Goal: Task Accomplishment & Management: Manage account settings

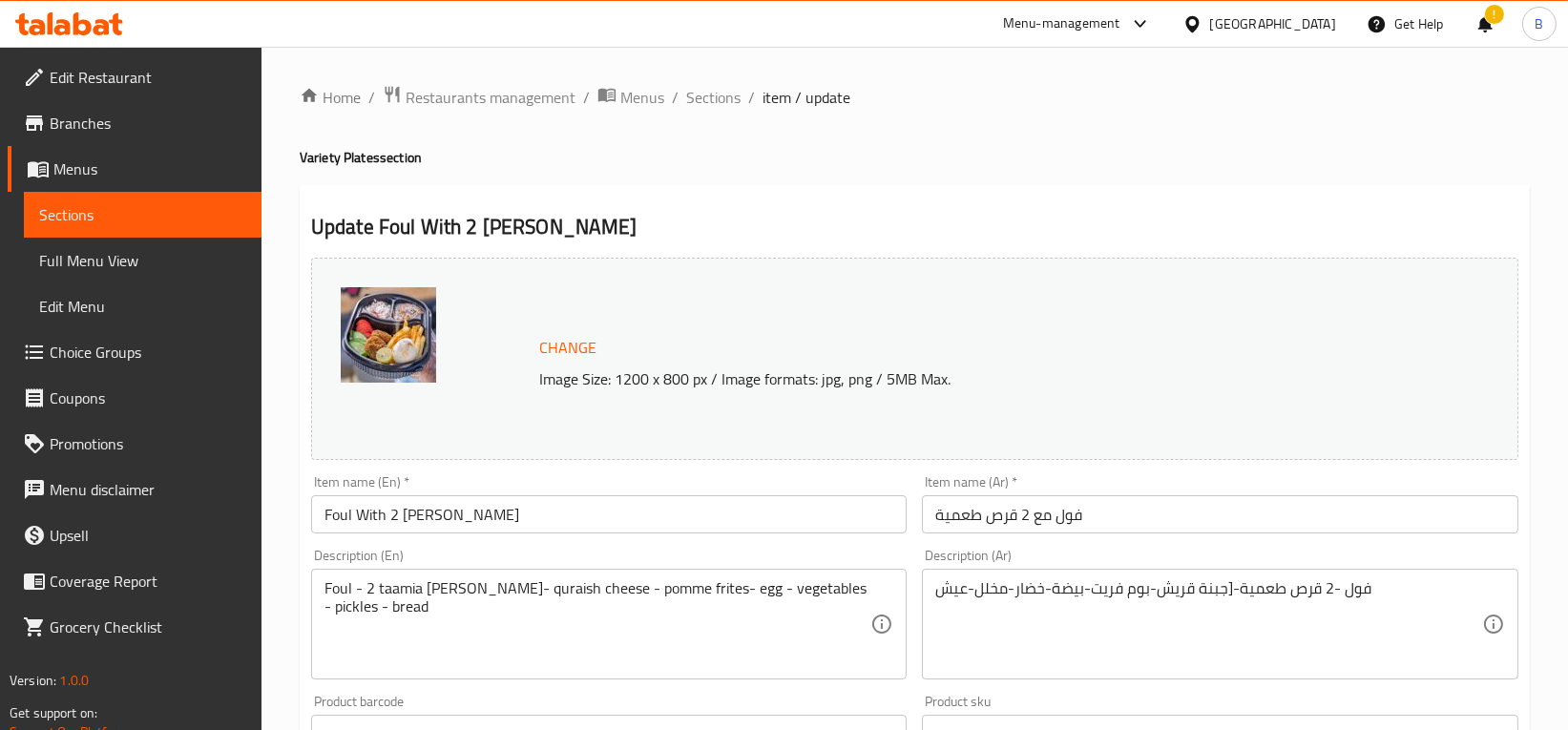
click at [131, 170] on span "Menus" at bounding box center [150, 169] width 193 height 23
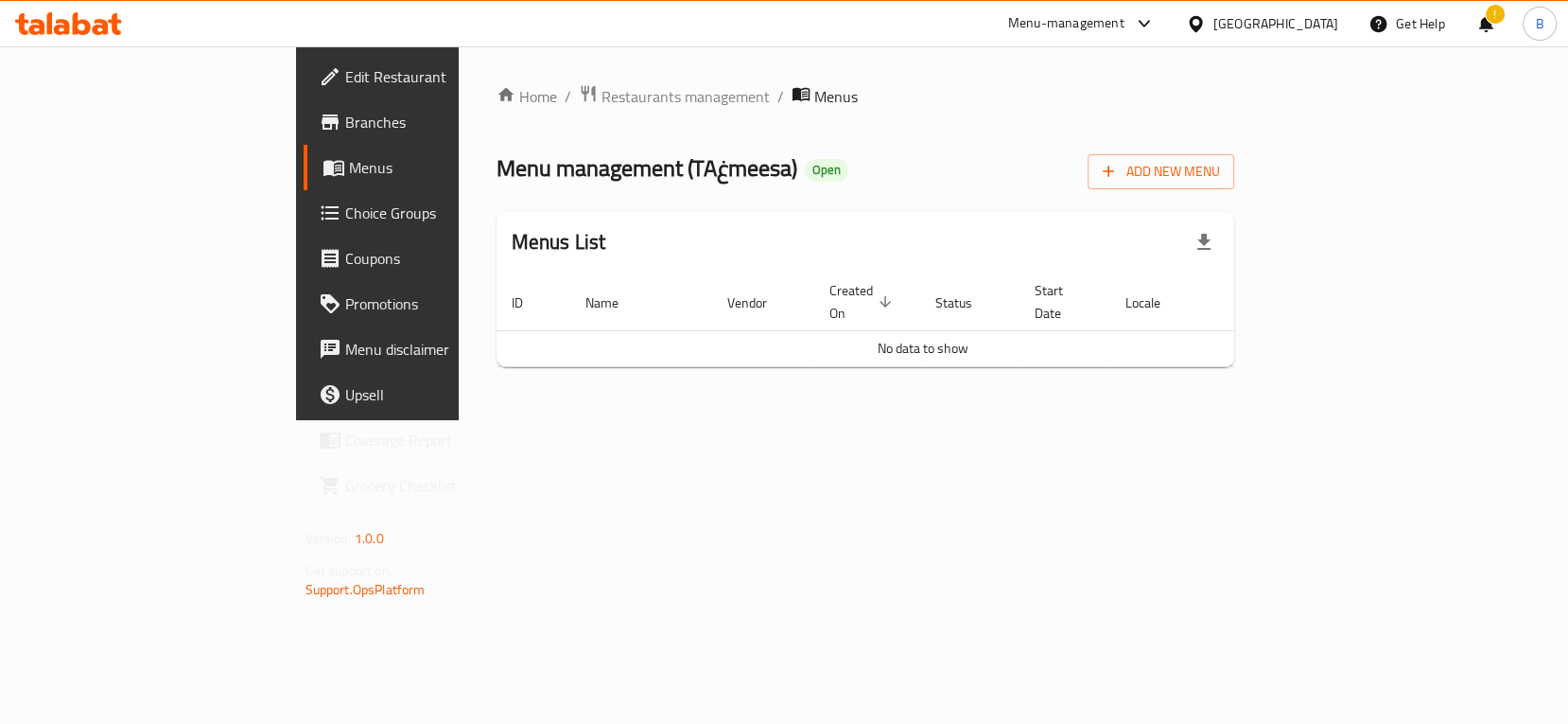
click at [345, 111] on span "Branches" at bounding box center [444, 122] width 198 height 23
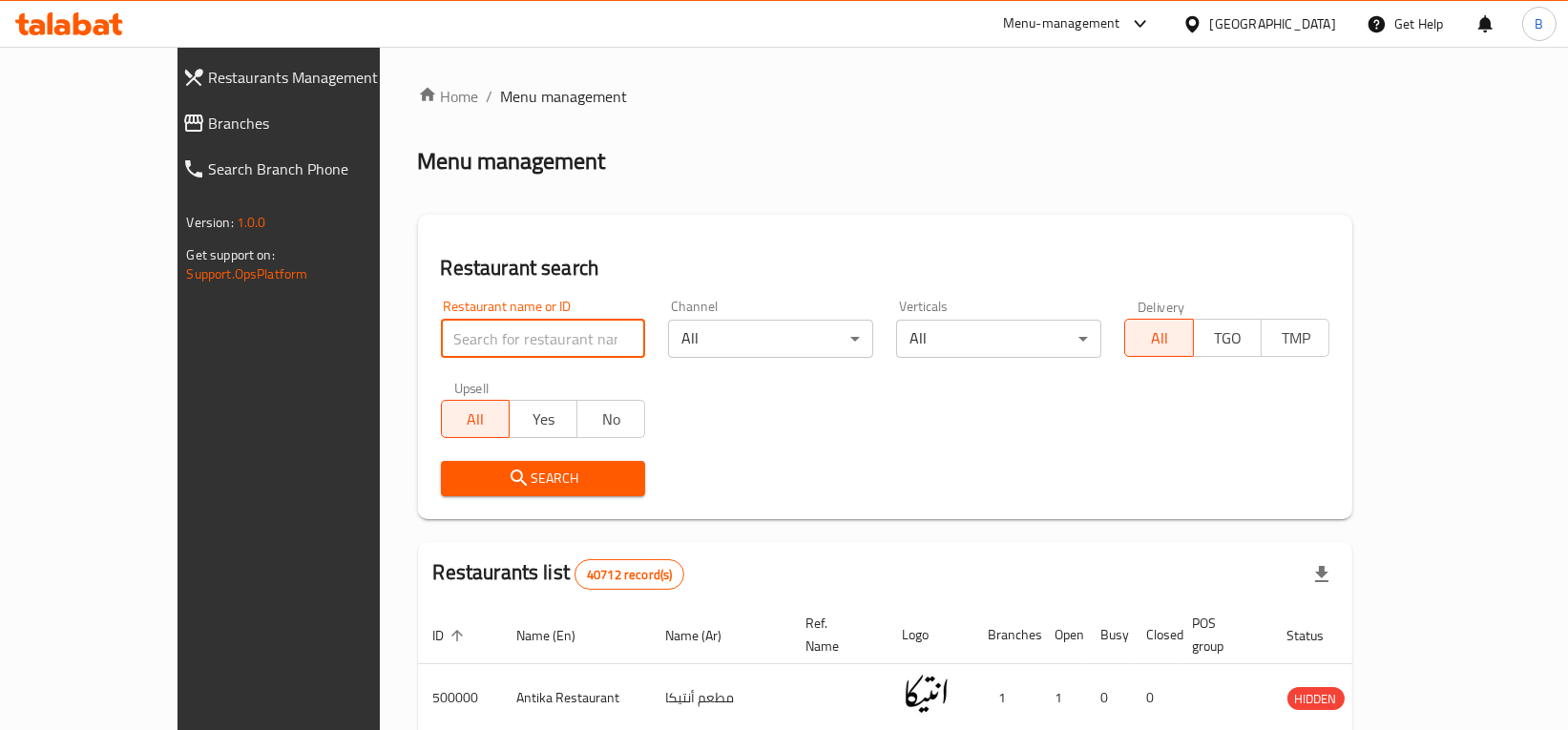
click at [530, 339] on input "search" at bounding box center [544, 338] width 205 height 38
type input "the beef"
click at [473, 488] on span "Search" at bounding box center [543, 479] width 175 height 24
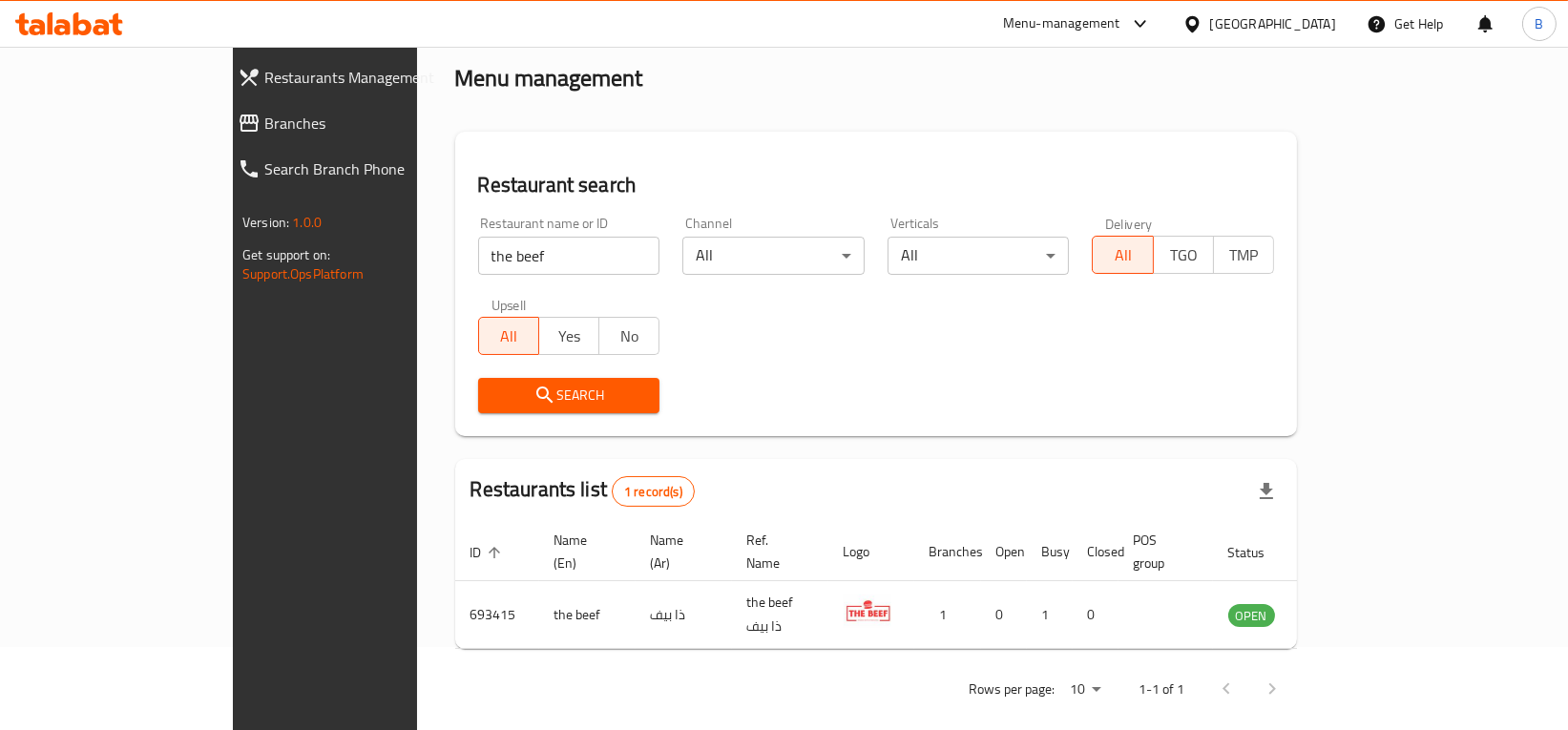
scroll to position [82, 0]
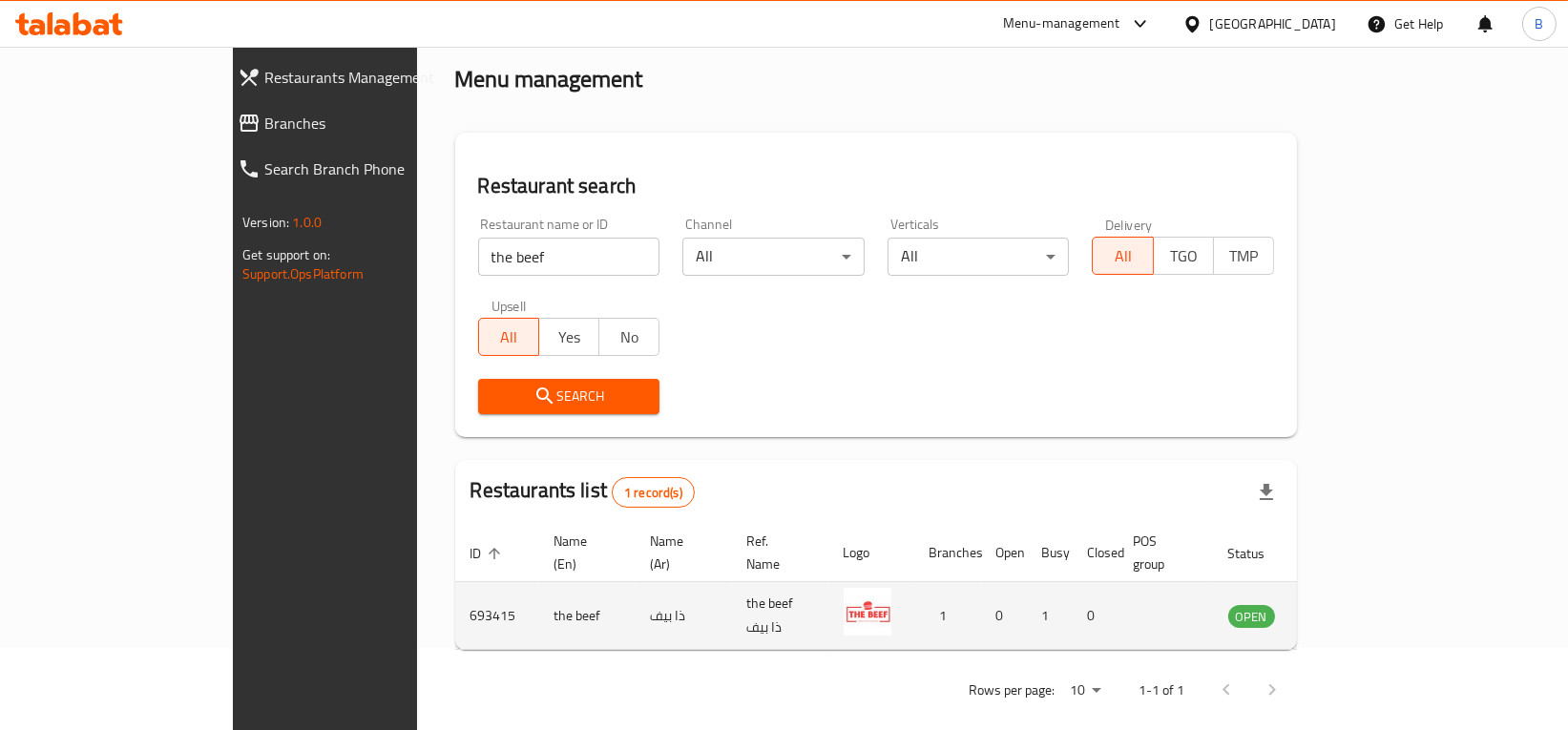
click at [1351, 608] on icon "enhanced table" at bounding box center [1340, 616] width 21 height 16
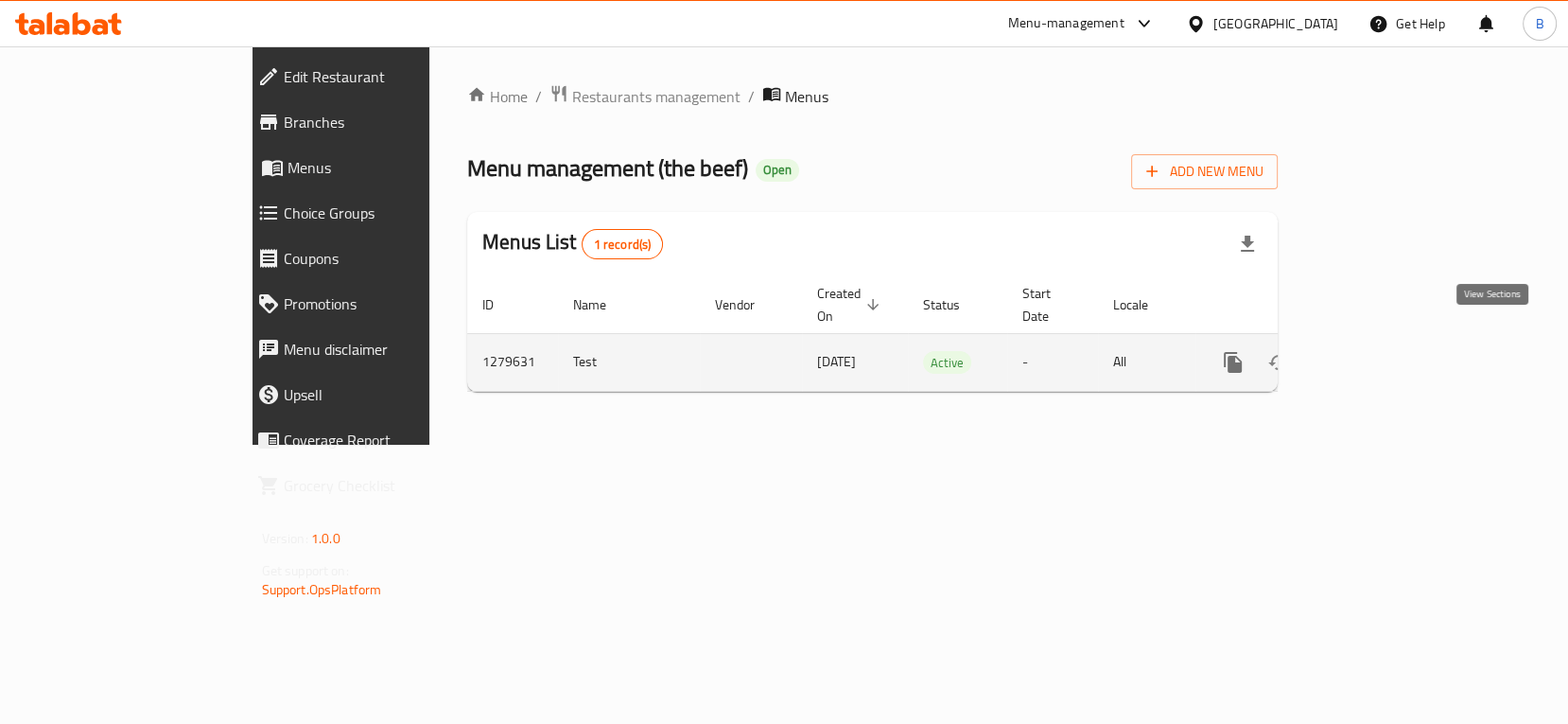
click at [1381, 351] on icon "enhanced table" at bounding box center [1369, 362] width 23 height 23
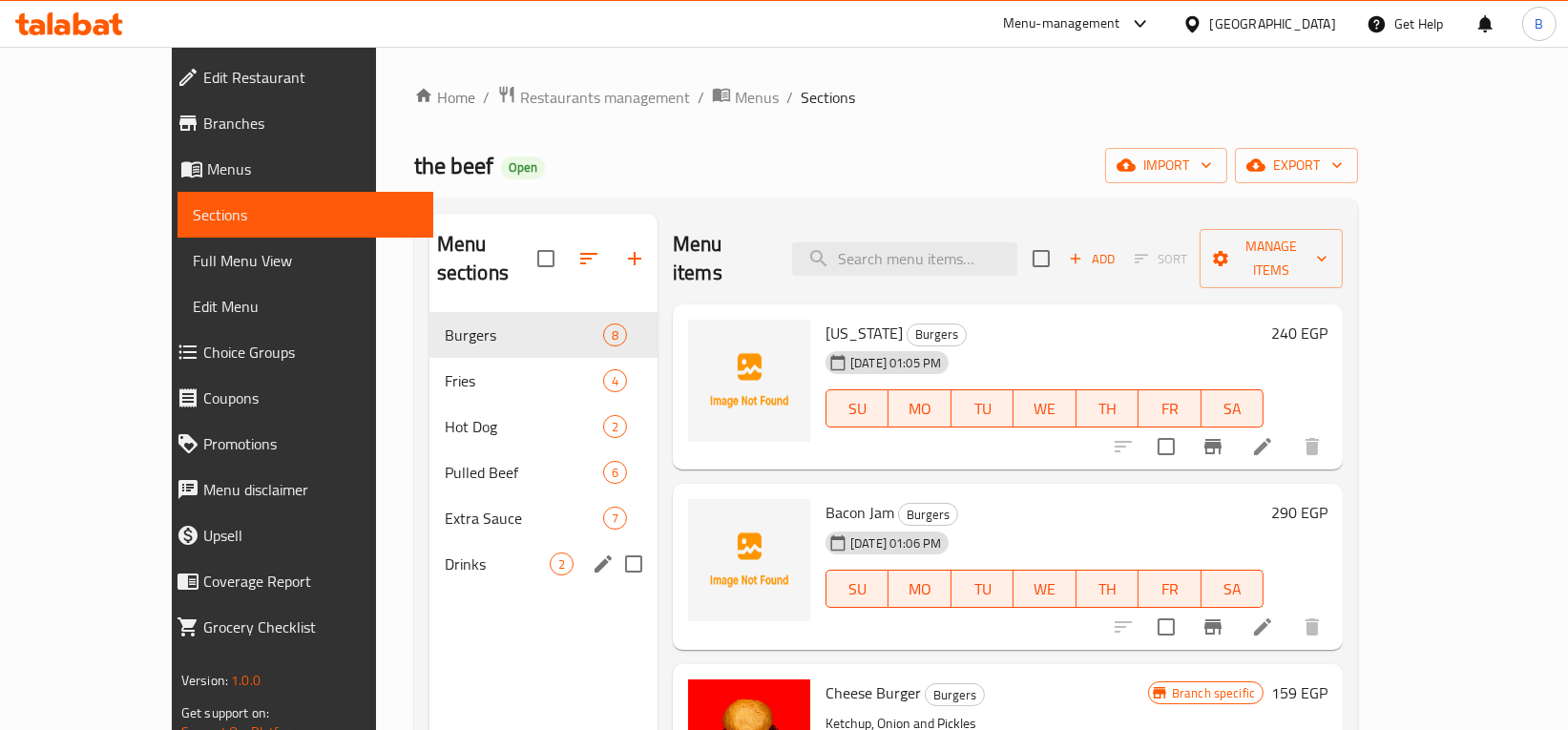
click at [429, 541] on div "Drinks 2" at bounding box center [543, 563] width 228 height 46
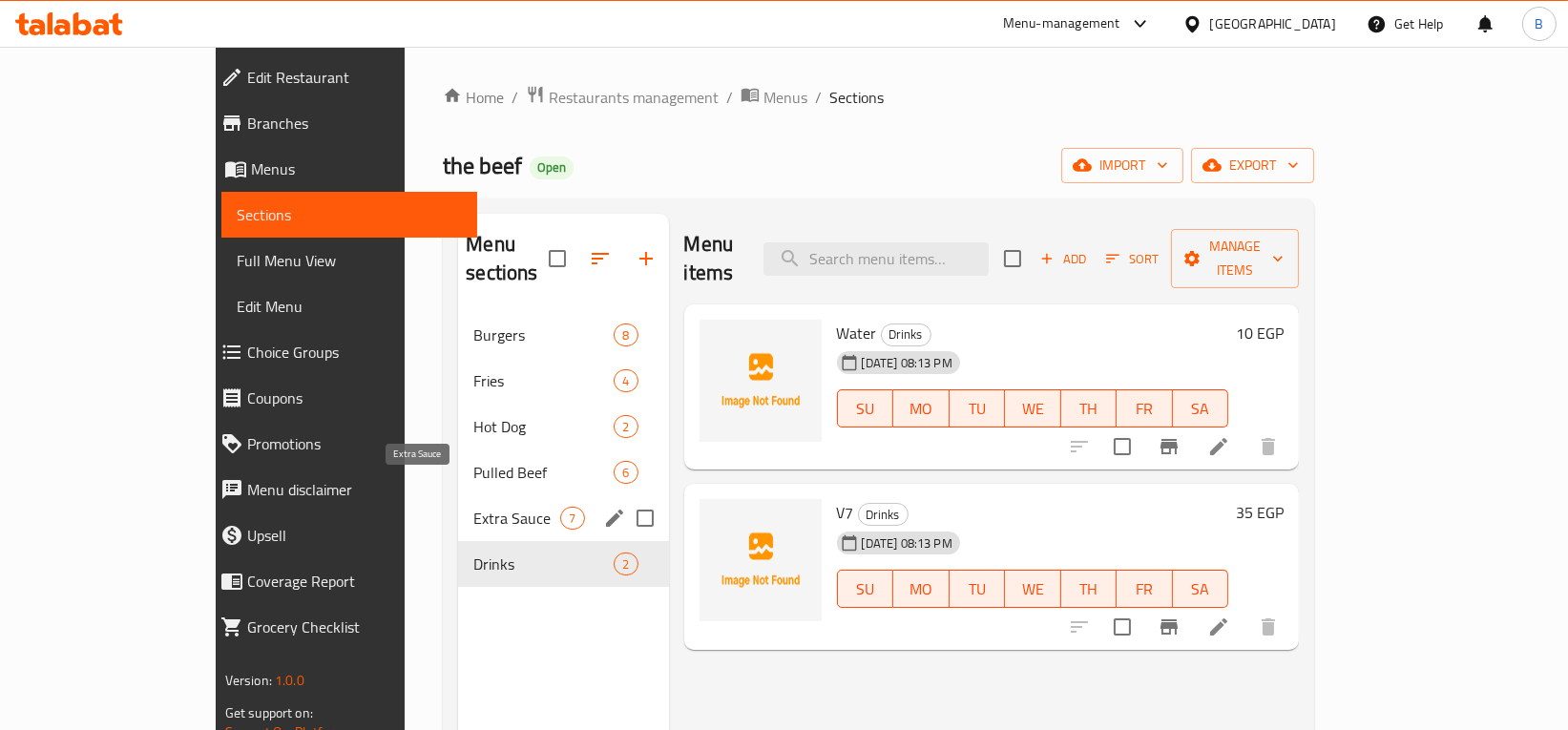
click at [473, 507] on span "Extra Sauce" at bounding box center [516, 518] width 87 height 23
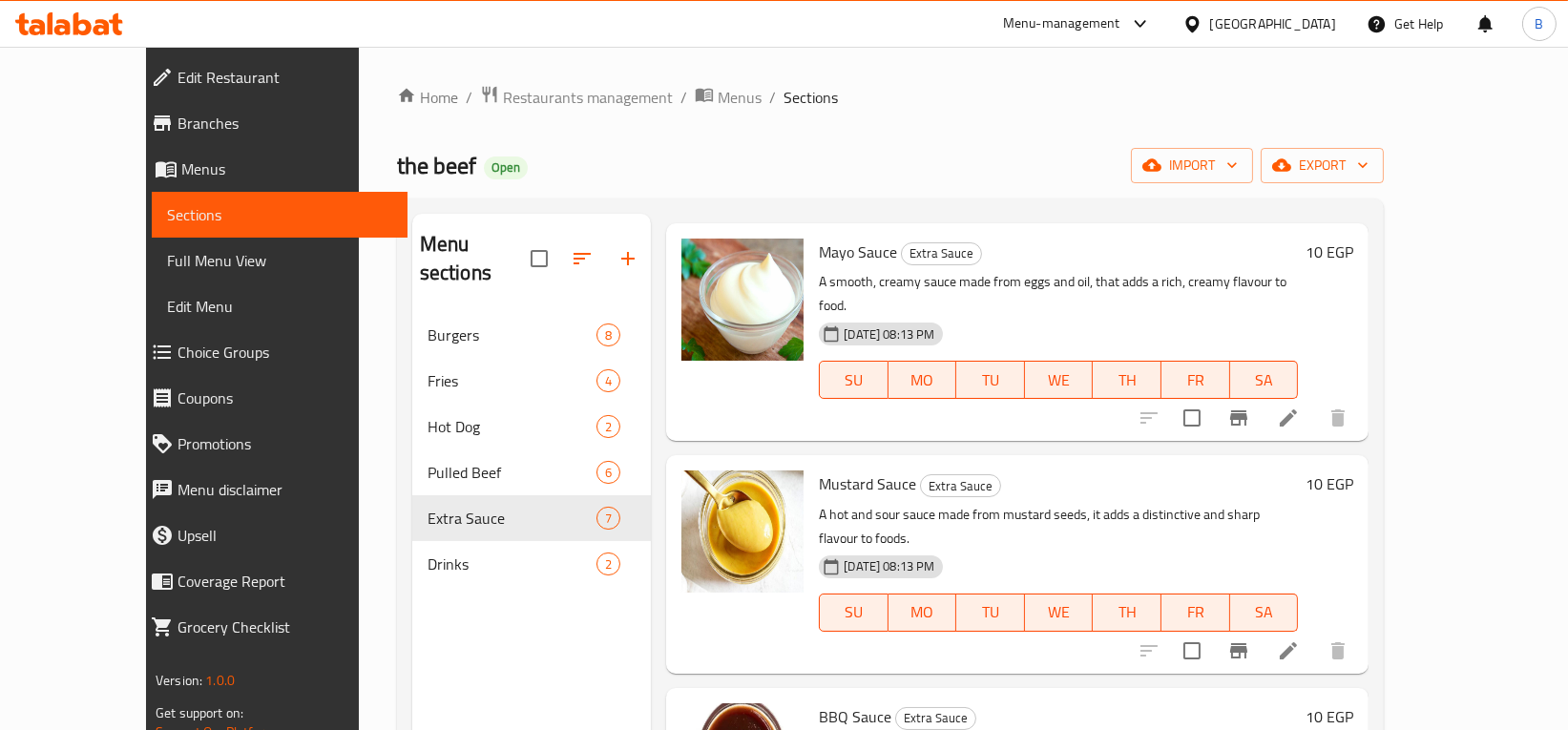
scroll to position [54, 0]
click at [1250, 406] on icon "Branch-specific-item" at bounding box center [1238, 417] width 23 height 23
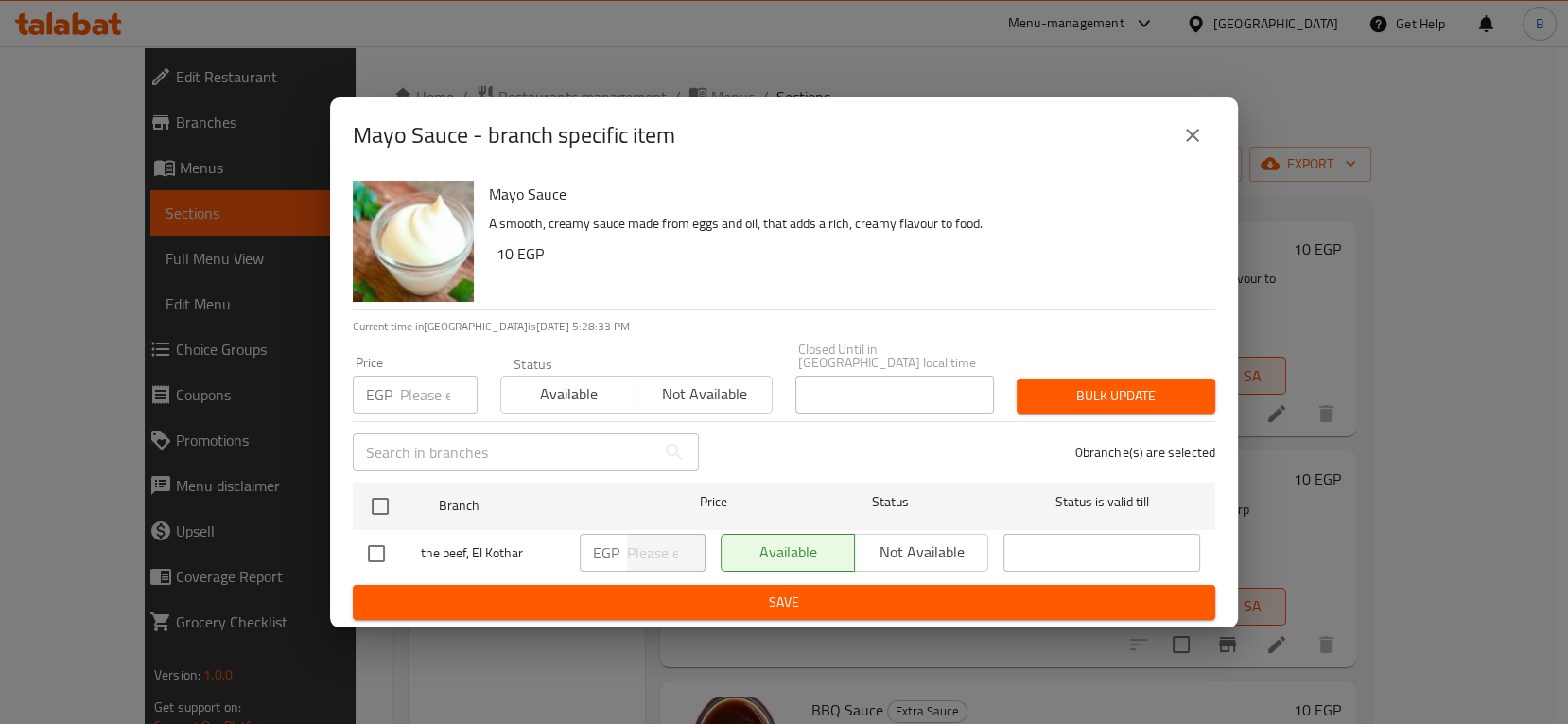
click at [424, 387] on input "number" at bounding box center [439, 395] width 77 height 38
type input "20"
click at [1157, 390] on span "Bulk update" at bounding box center [1116, 396] width 168 height 24
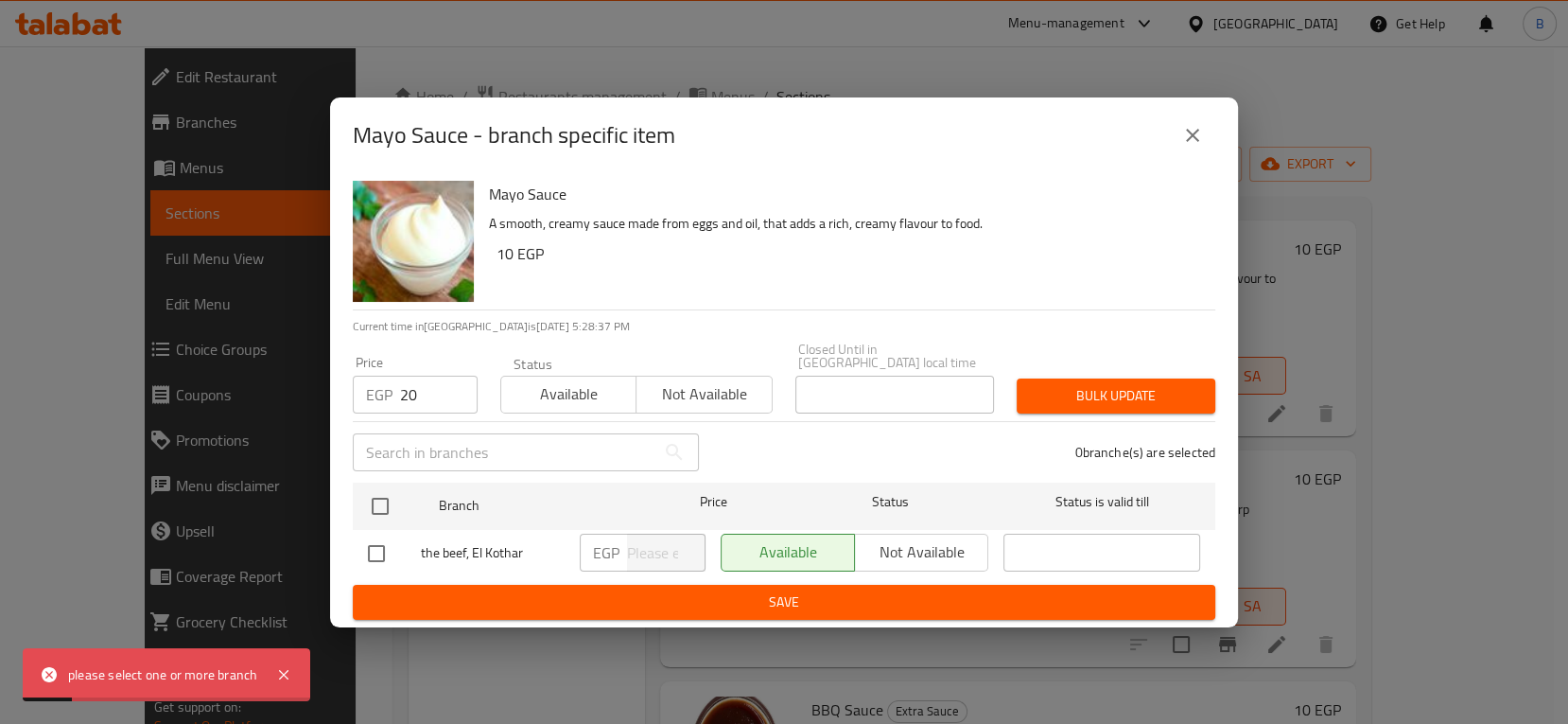
click at [374, 538] on input "checkbox" at bounding box center [377, 554] width 40 height 40
checkbox input "true"
click at [1111, 397] on span "Bulk update" at bounding box center [1116, 396] width 168 height 24
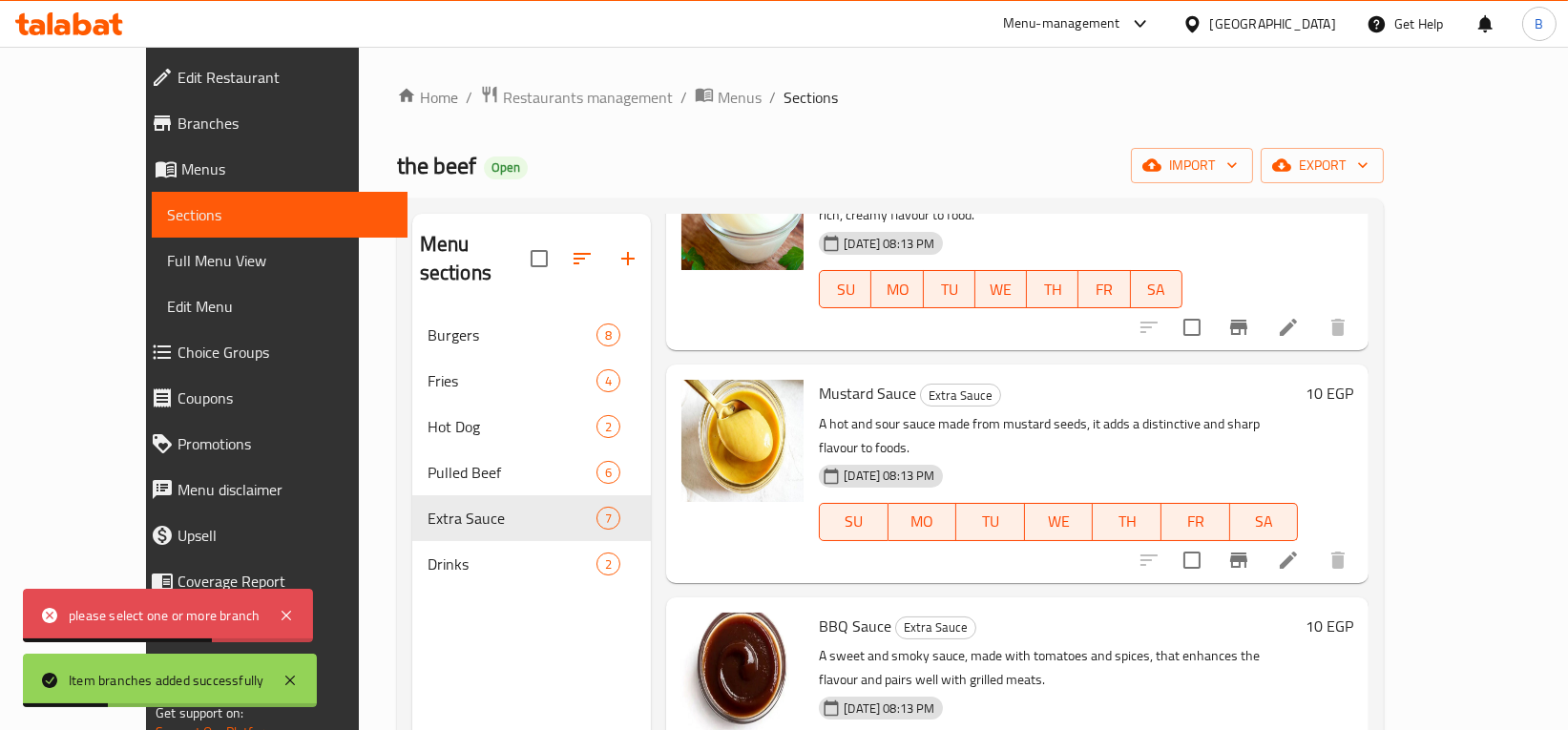
scroll to position [144, 0]
click at [1247, 551] on icon "Branch-specific-item" at bounding box center [1238, 558] width 17 height 15
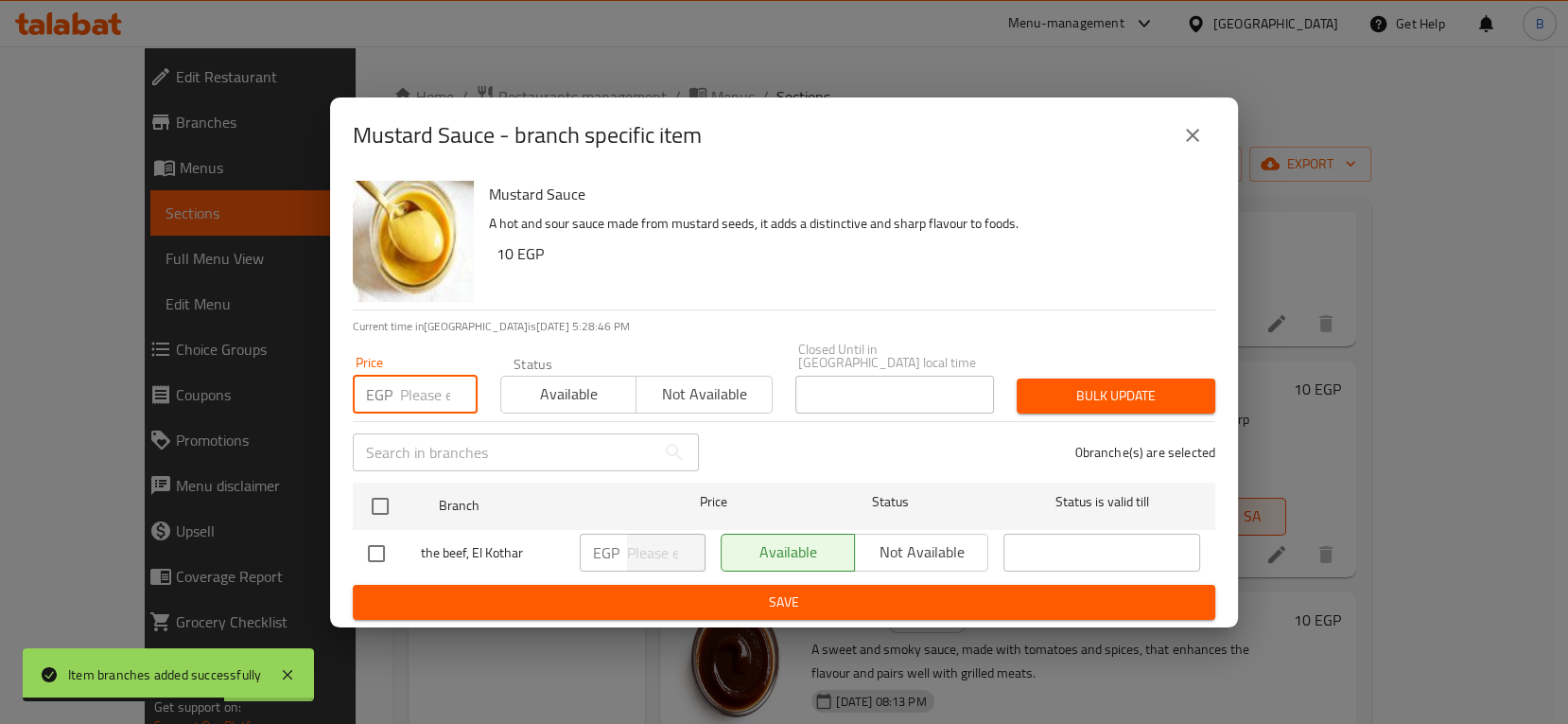
click at [433, 386] on input "number" at bounding box center [439, 395] width 77 height 38
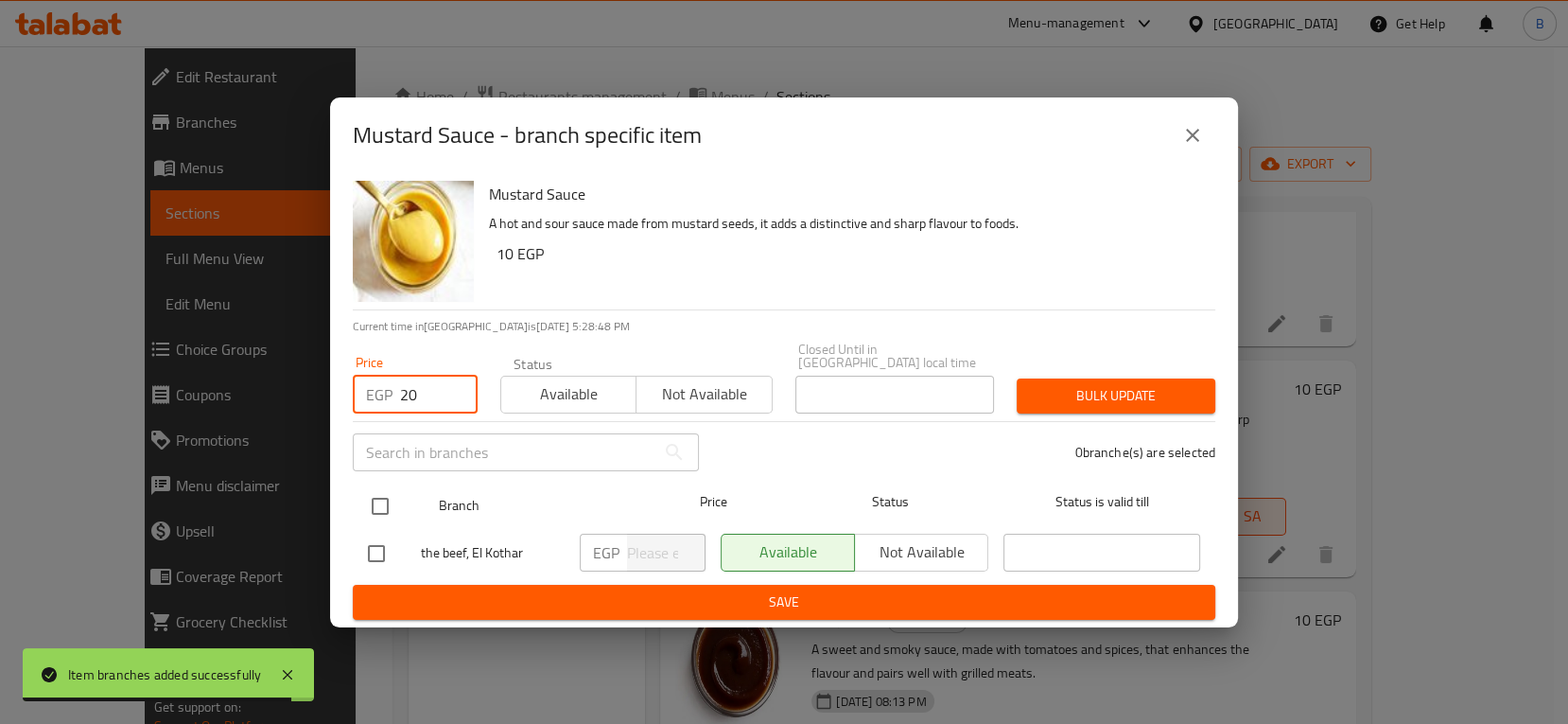
type input "20"
click at [388, 494] on input "checkbox" at bounding box center [380, 506] width 40 height 40
checkbox input "true"
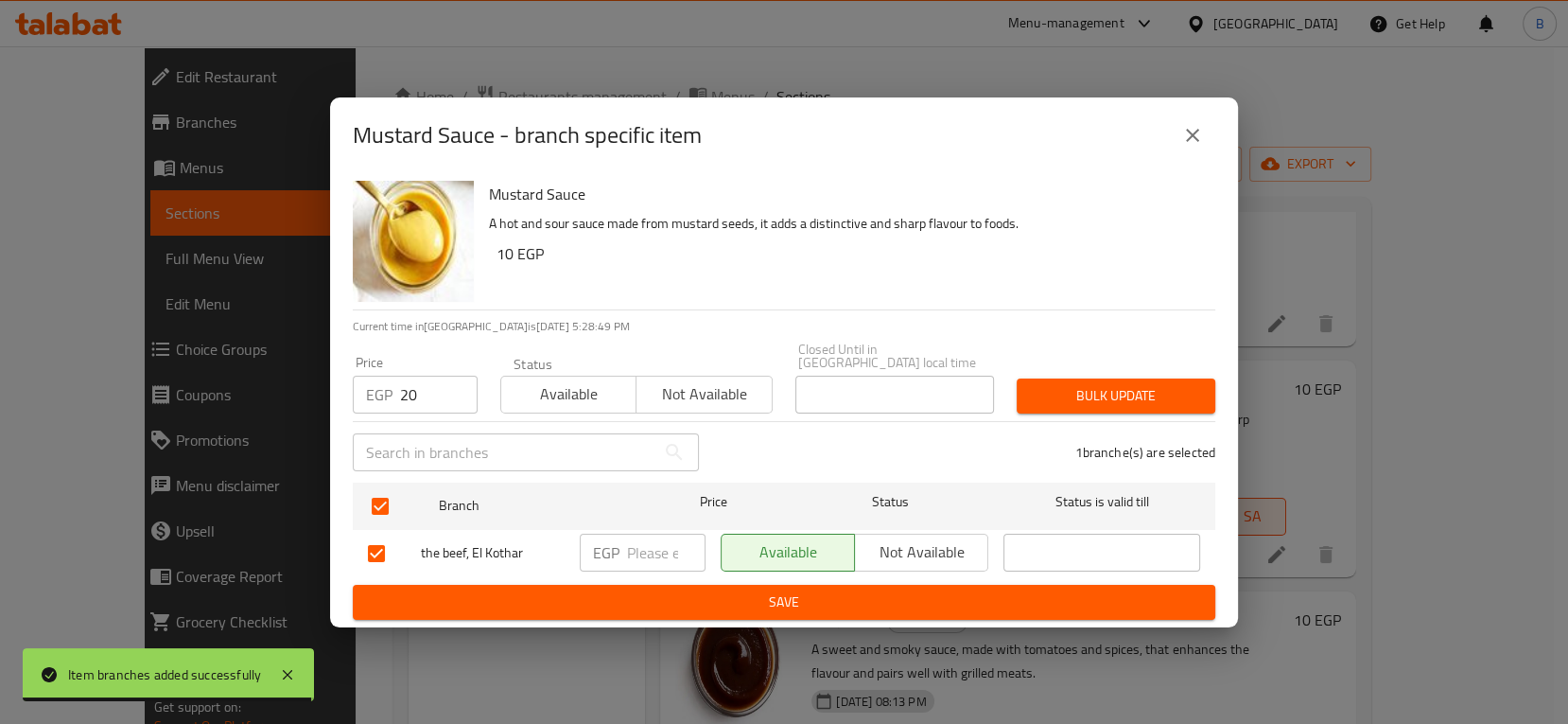
click at [1074, 384] on span "Bulk update" at bounding box center [1116, 396] width 168 height 24
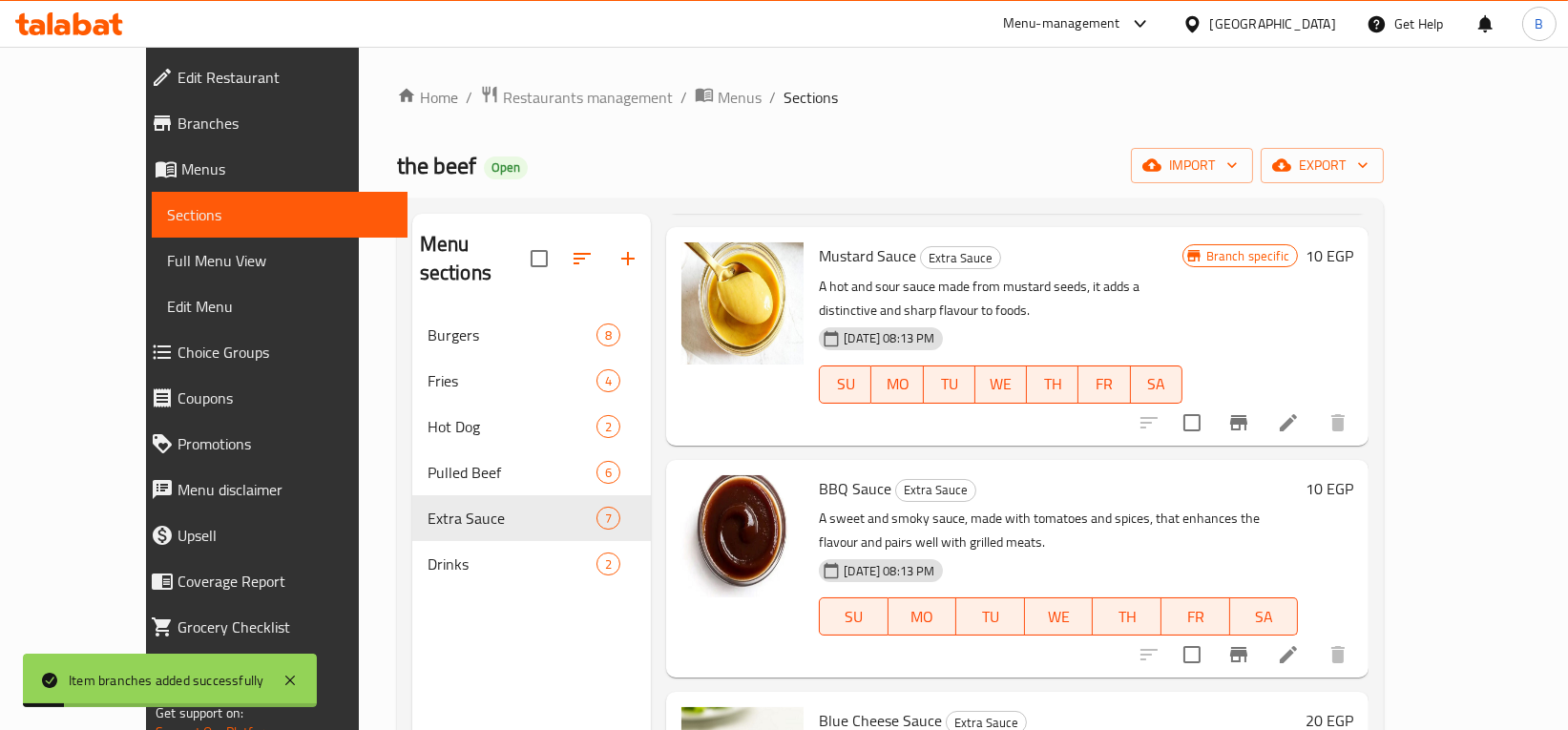
scroll to position [281, 0]
click at [1247, 646] on icon "Branch-specific-item" at bounding box center [1238, 653] width 17 height 15
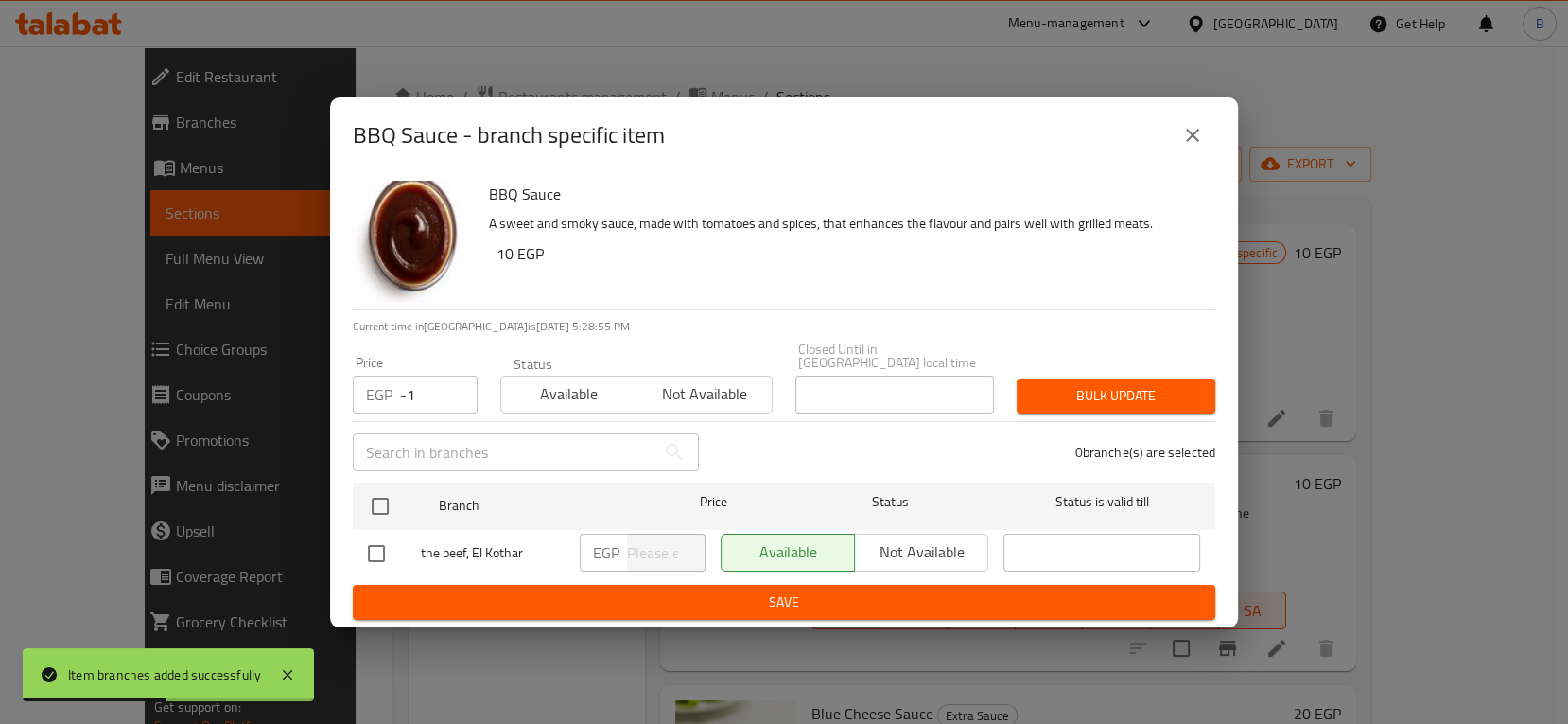
drag, startPoint x: 455, startPoint y: 396, endPoint x: 439, endPoint y: 394, distance: 16.1
type input "-1"
click at [454, 396] on input "-1" at bounding box center [439, 395] width 77 height 38
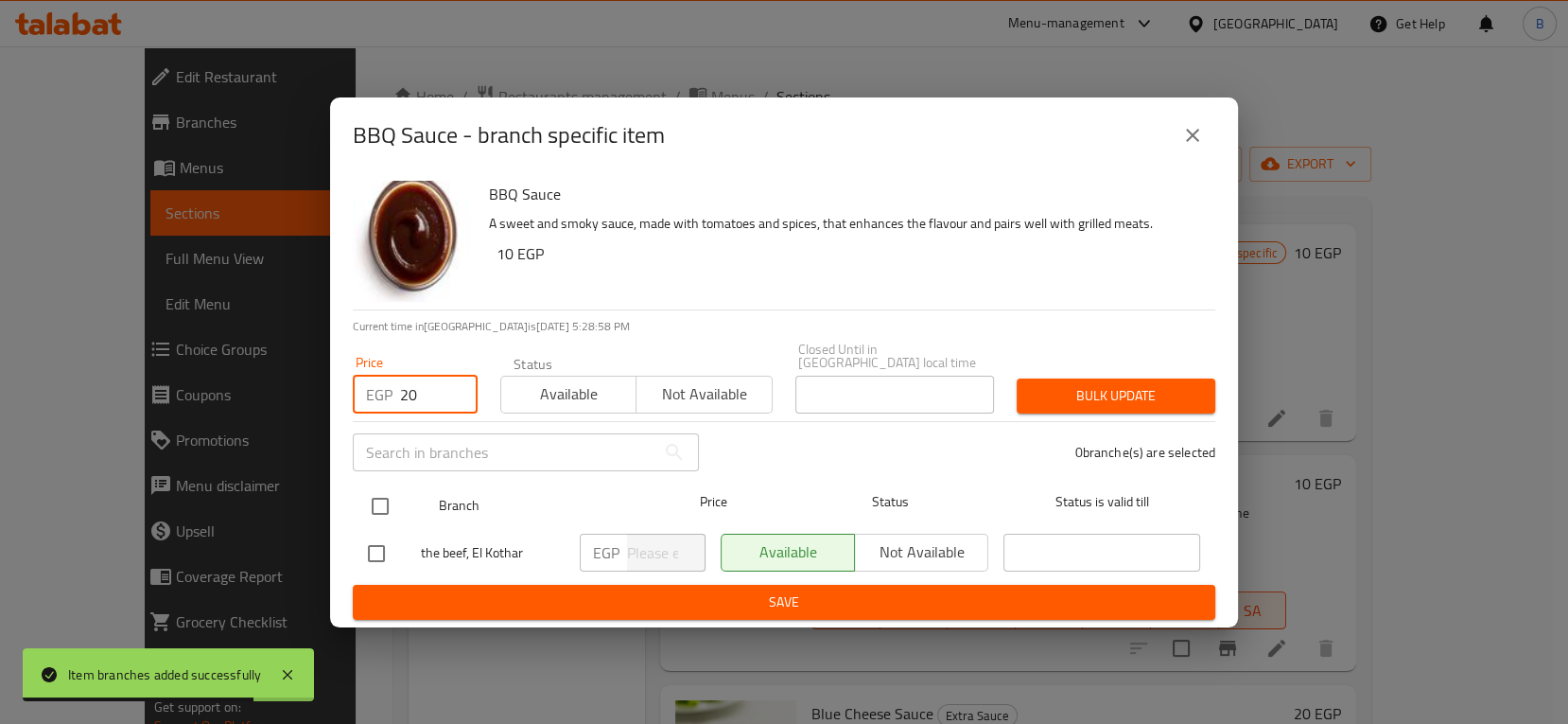
type input "20"
click at [457, 516] on div "Branch" at bounding box center [537, 505] width 212 height 54
click at [378, 497] on input "checkbox" at bounding box center [380, 506] width 40 height 40
checkbox input "true"
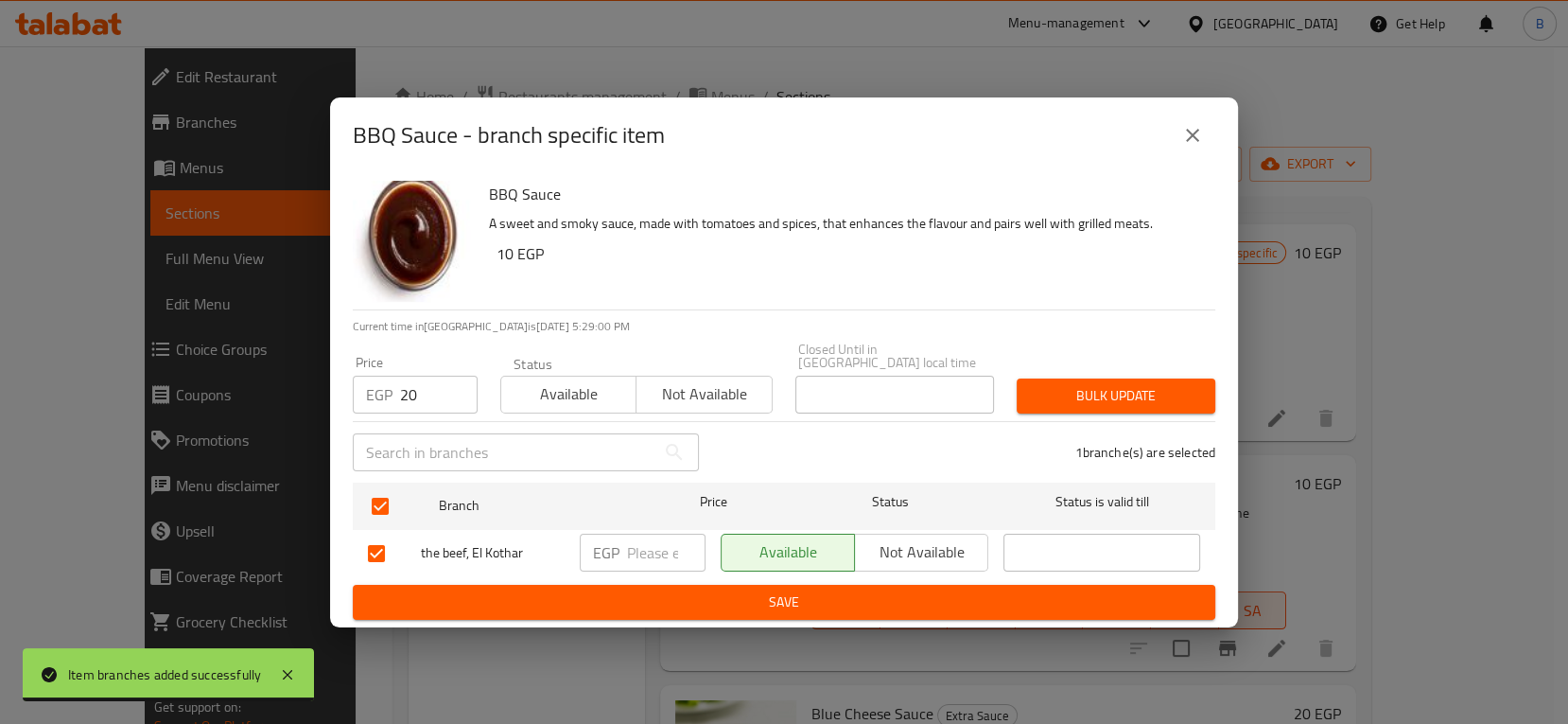
click at [1181, 384] on span "Bulk update" at bounding box center [1116, 396] width 168 height 24
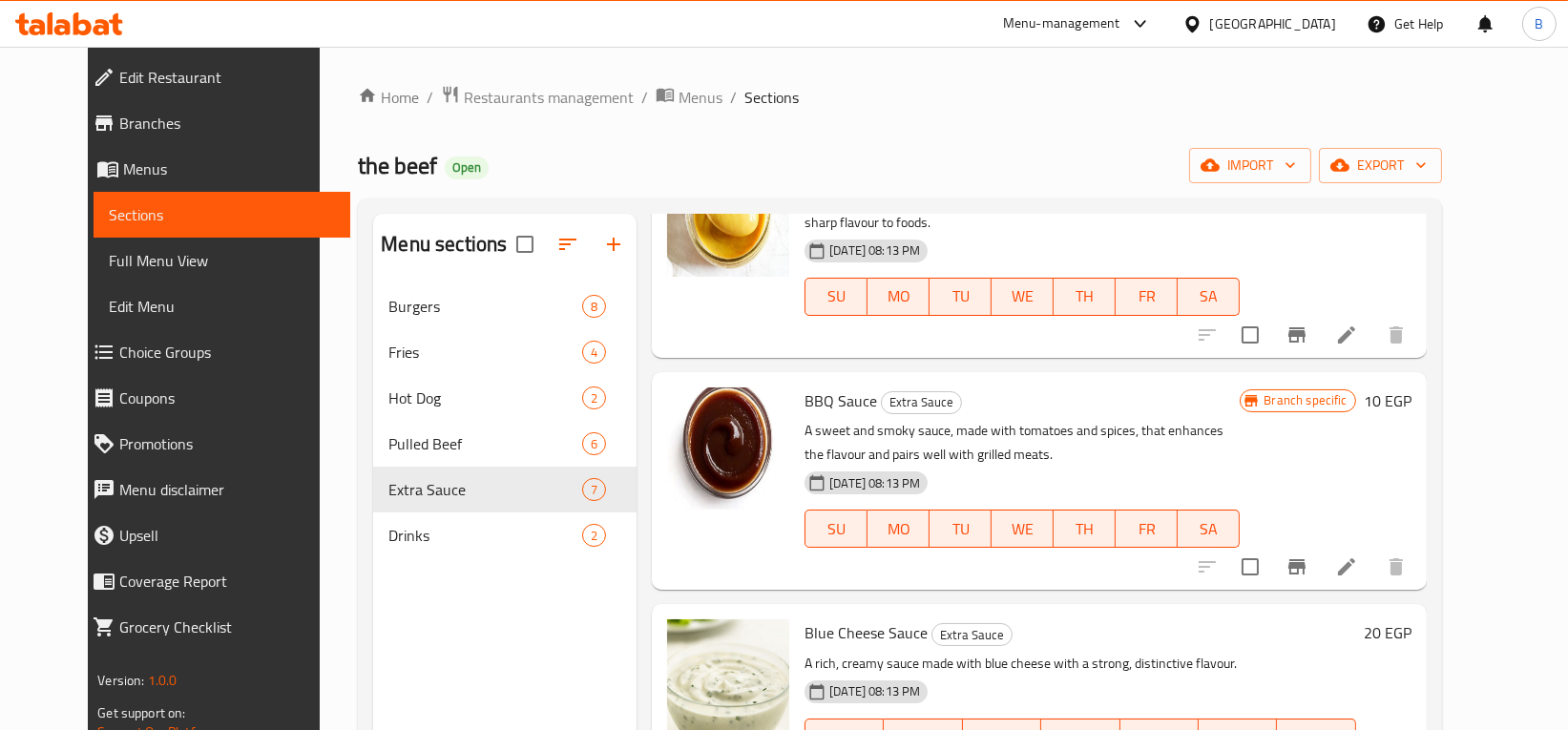
scroll to position [657, 0]
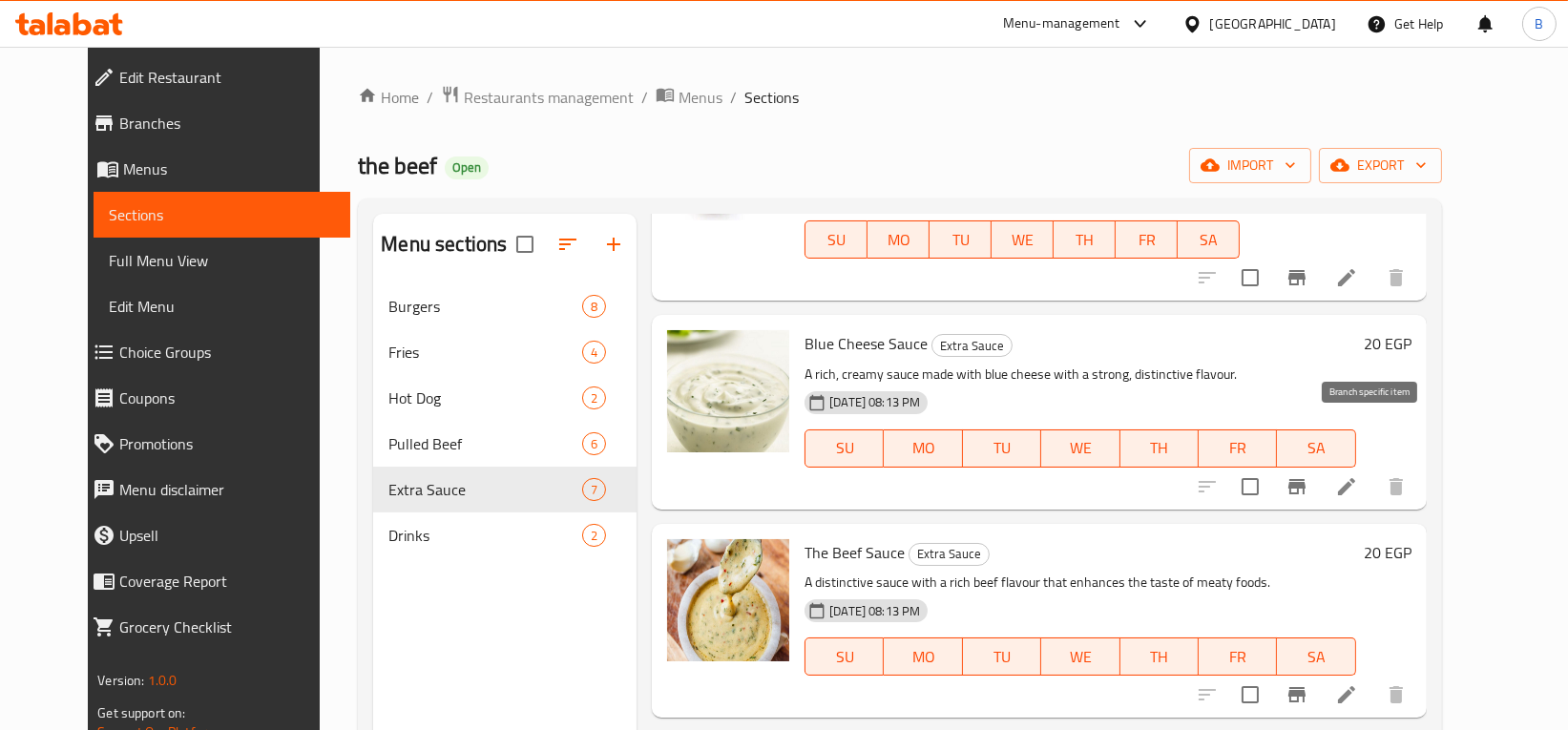
click at [1308, 475] on icon "Branch-specific-item" at bounding box center [1297, 486] width 23 height 23
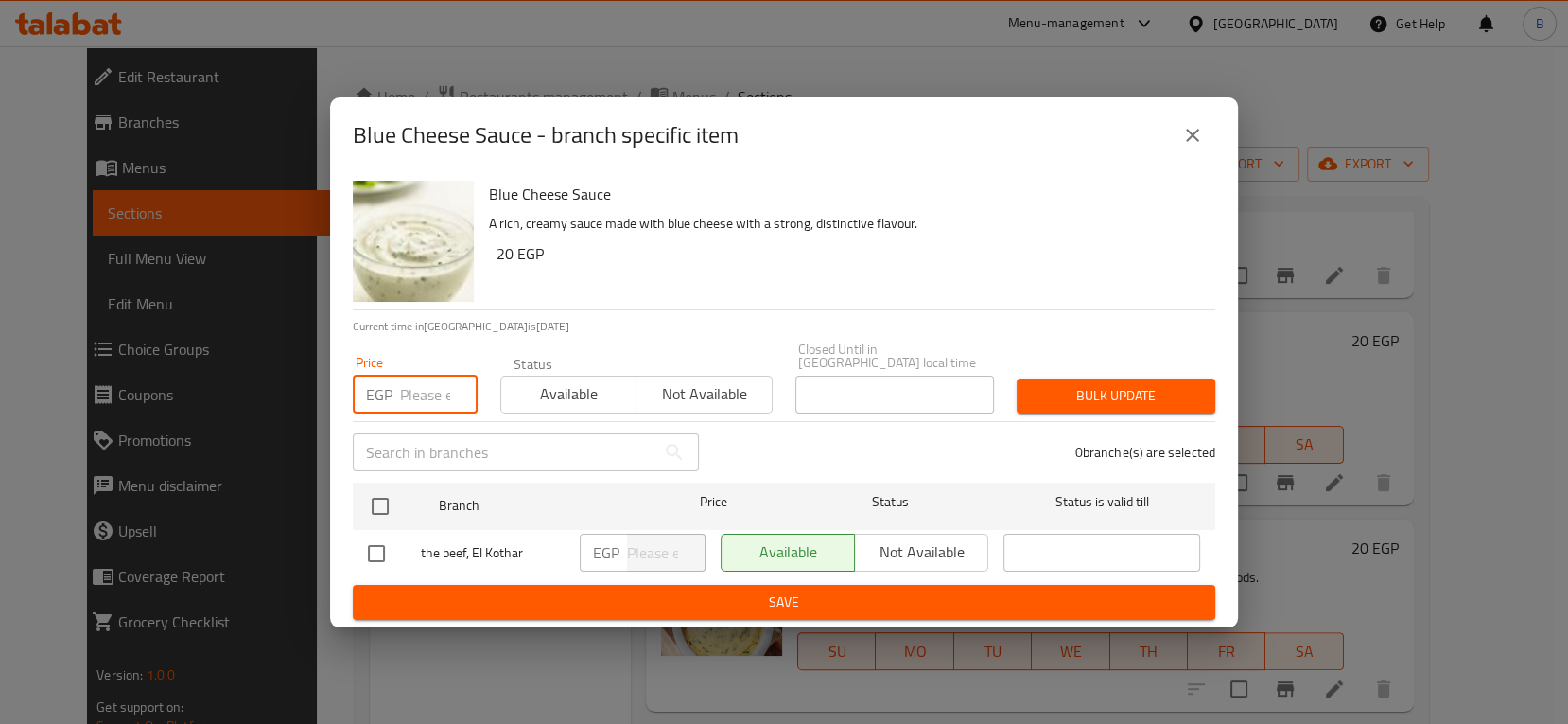
click at [448, 397] on input "number" at bounding box center [439, 395] width 77 height 38
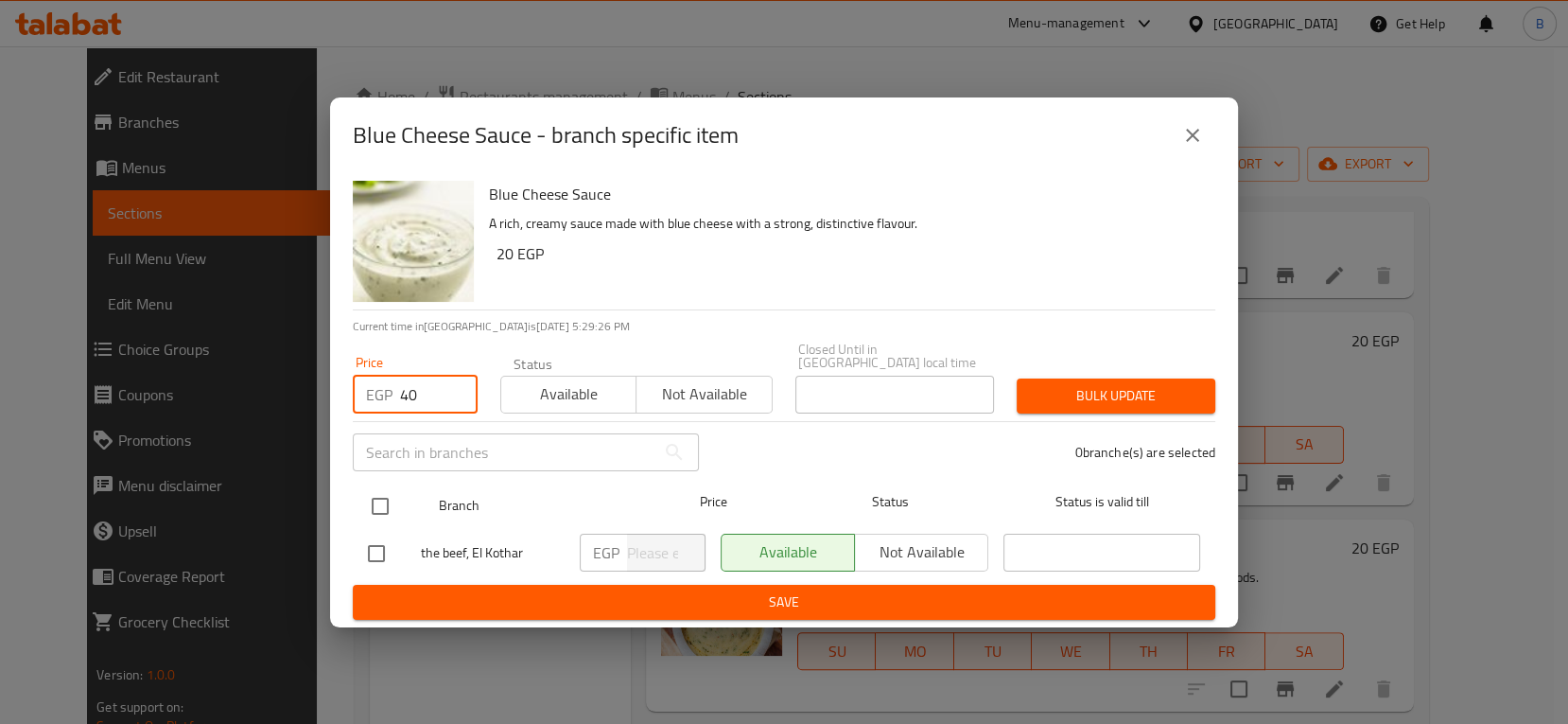
type input "40"
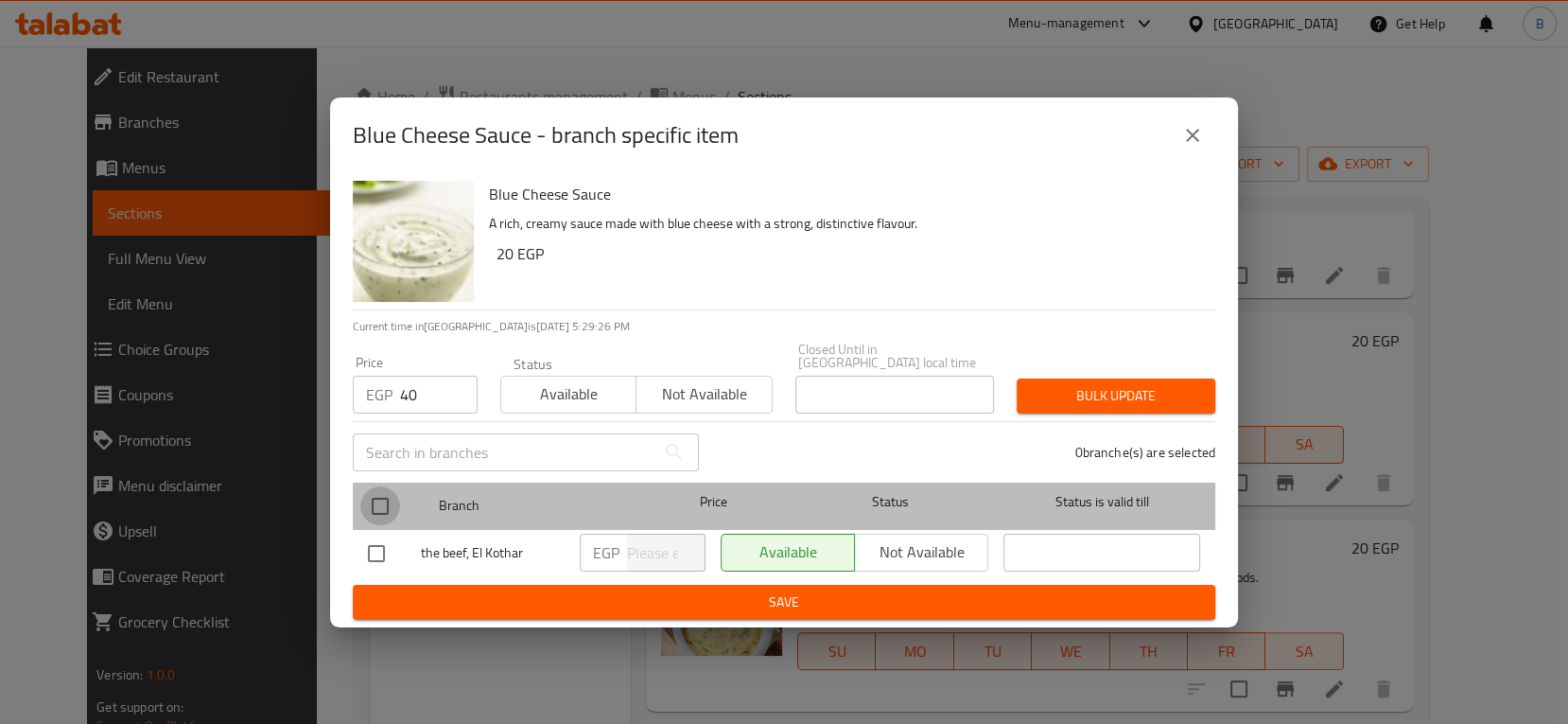
click at [385, 503] on input "checkbox" at bounding box center [380, 506] width 40 height 40
checkbox input "true"
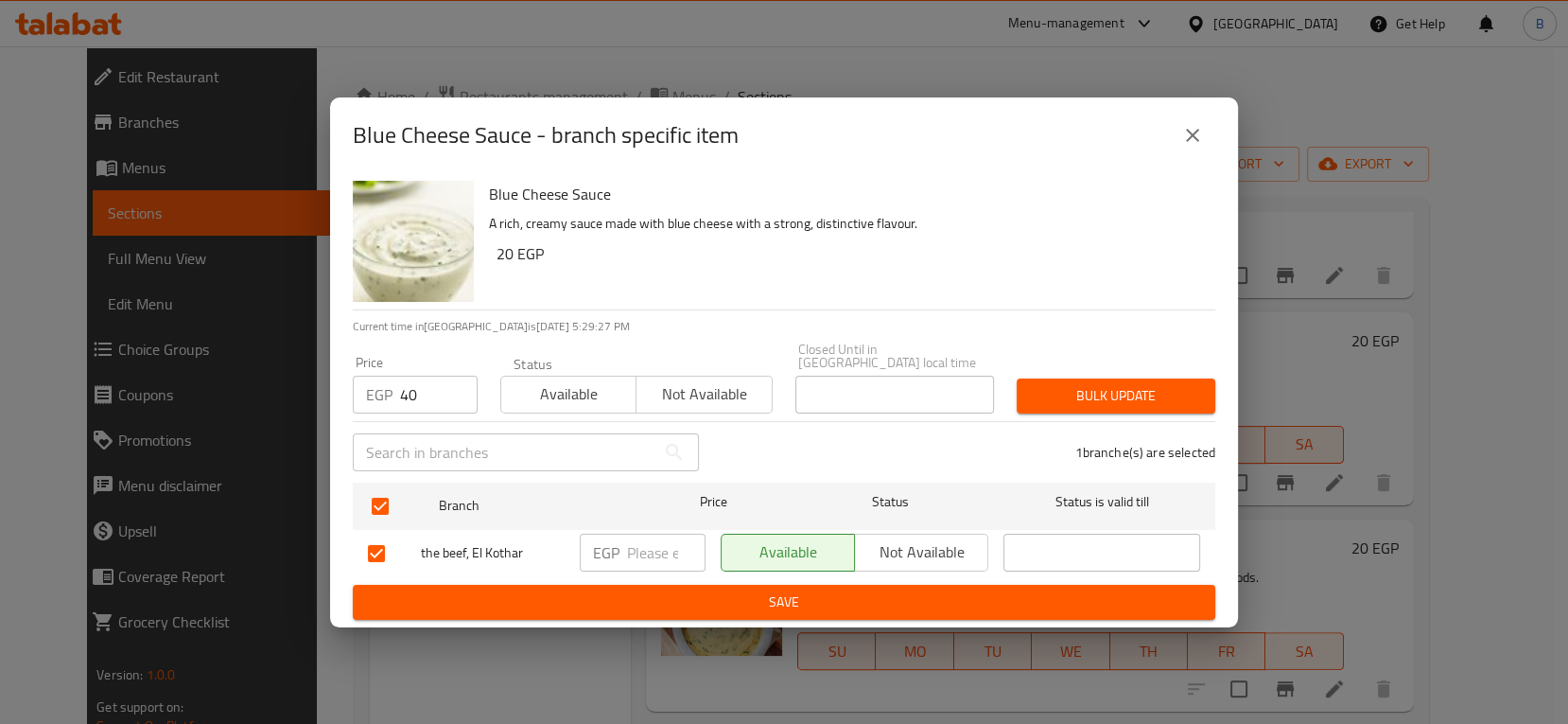
click at [1153, 367] on div "Bulk update" at bounding box center [1116, 396] width 221 height 57
click at [1144, 389] on span "Bulk update" at bounding box center [1116, 396] width 168 height 24
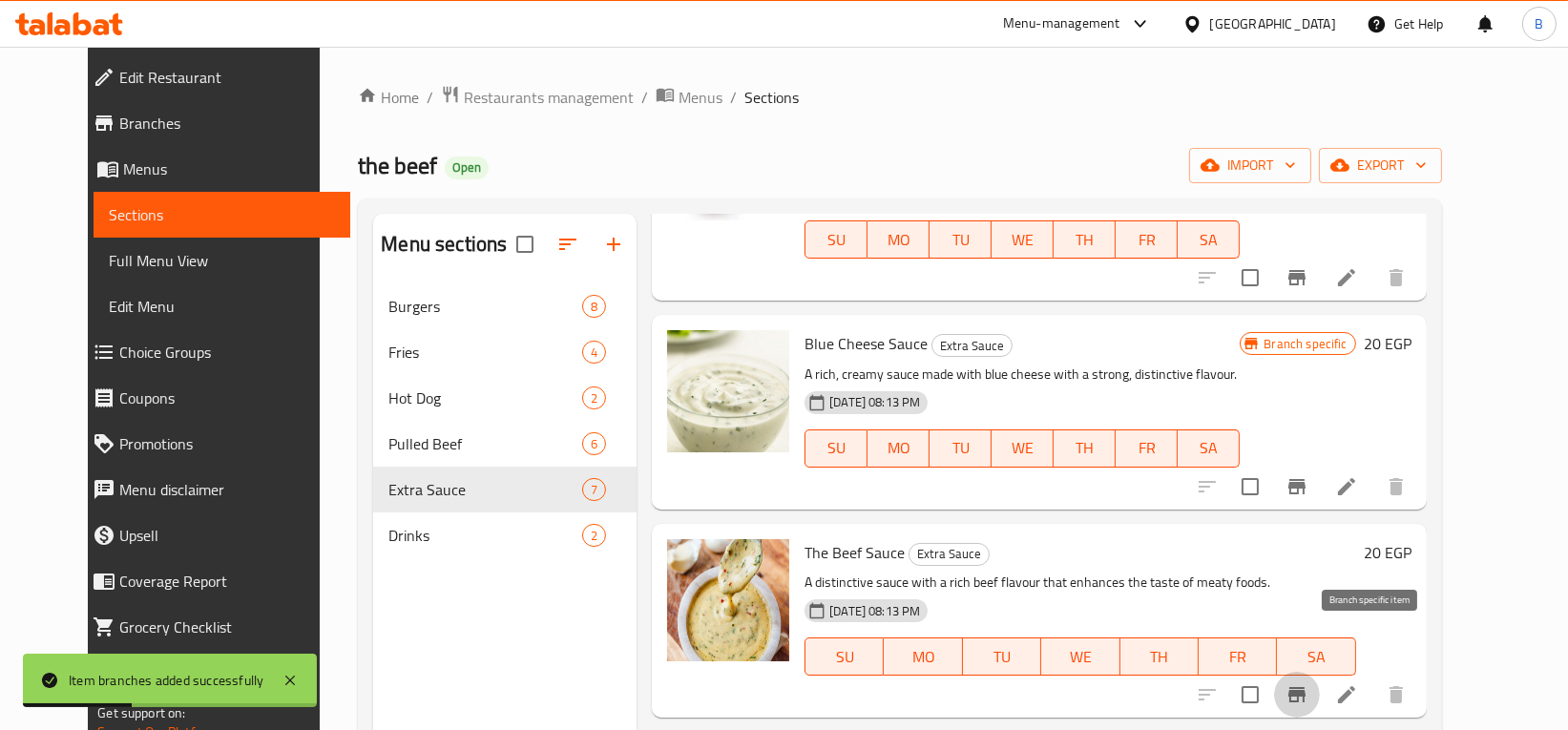
click at [1306, 687] on icon "Branch-specific-item" at bounding box center [1296, 694] width 17 height 15
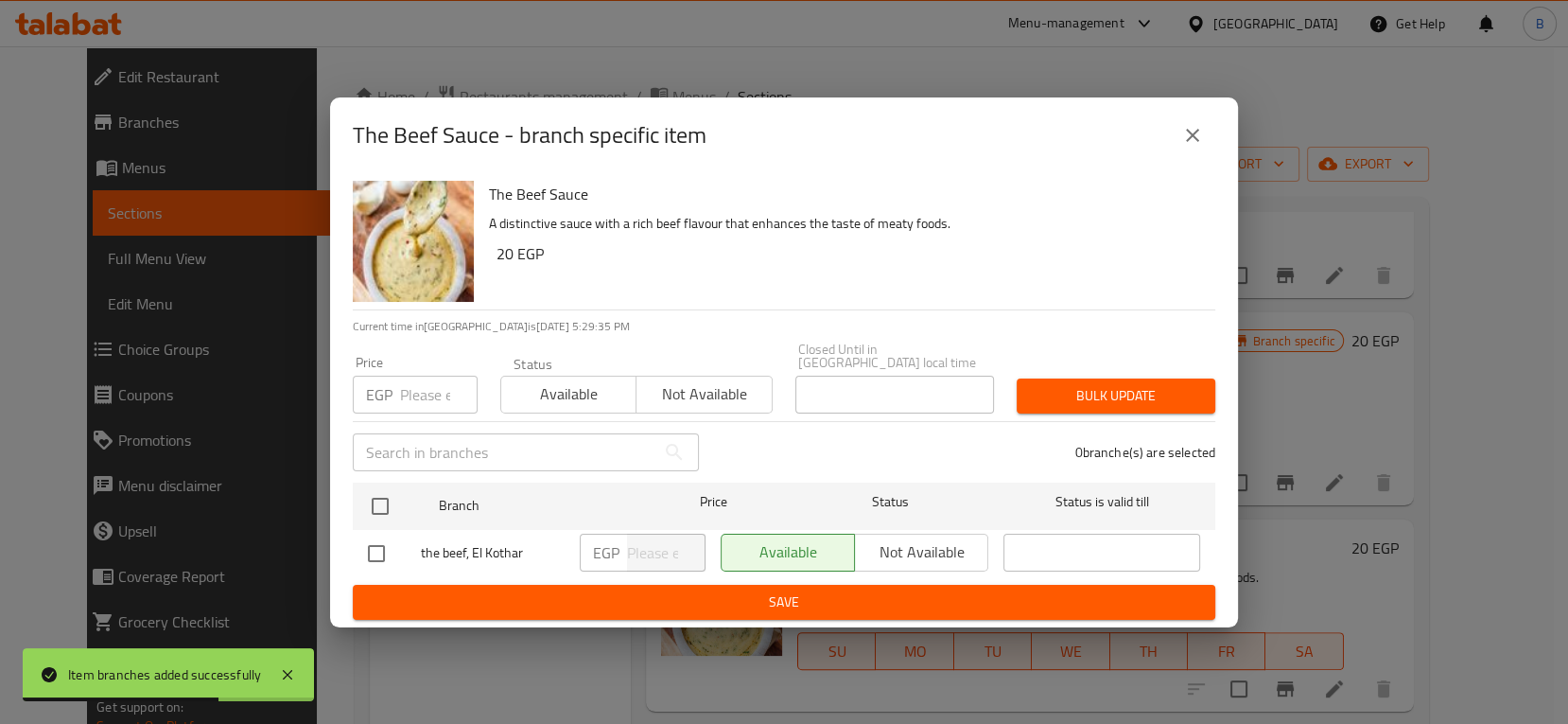
click at [430, 379] on input "number" at bounding box center [439, 395] width 77 height 38
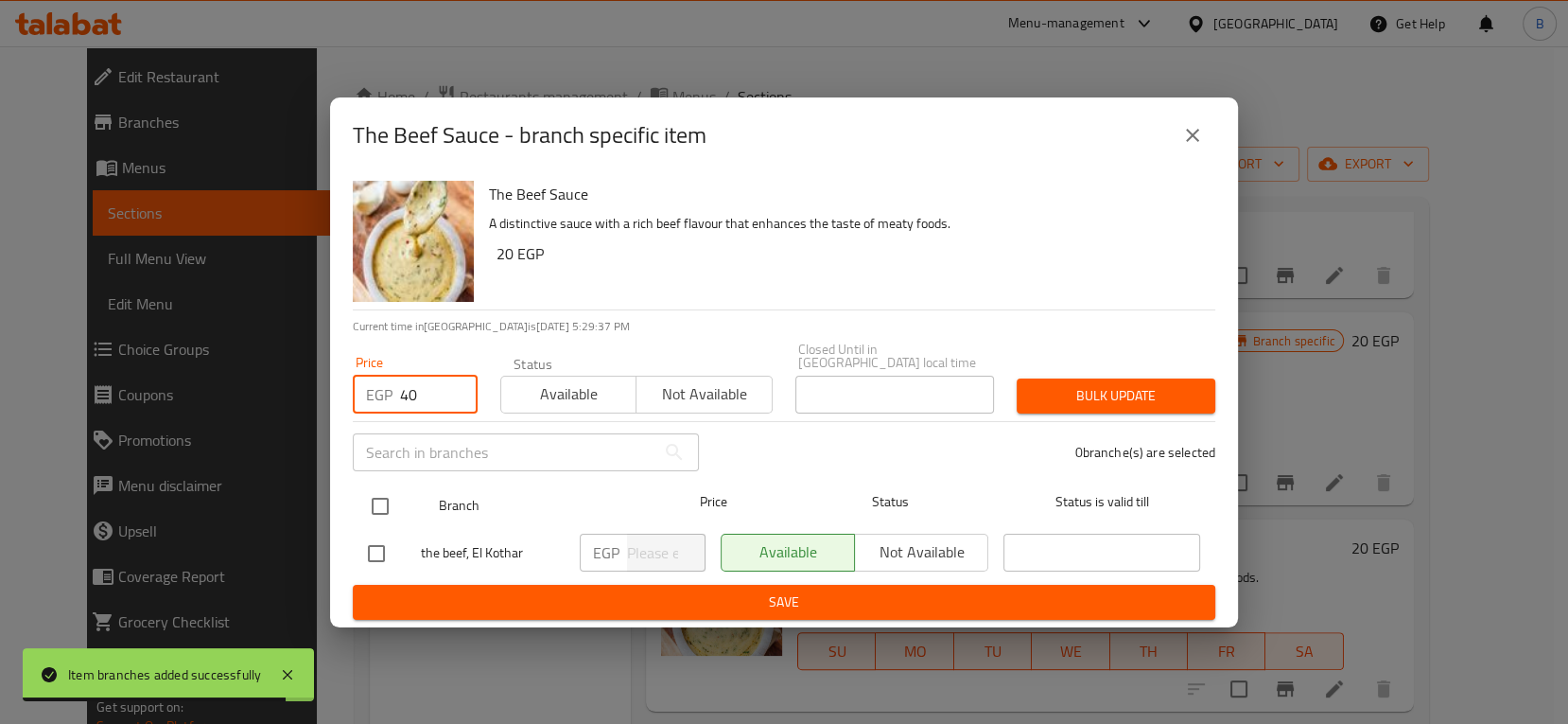
type input "40"
click at [375, 496] on input "checkbox" at bounding box center [380, 506] width 40 height 40
checkbox input "true"
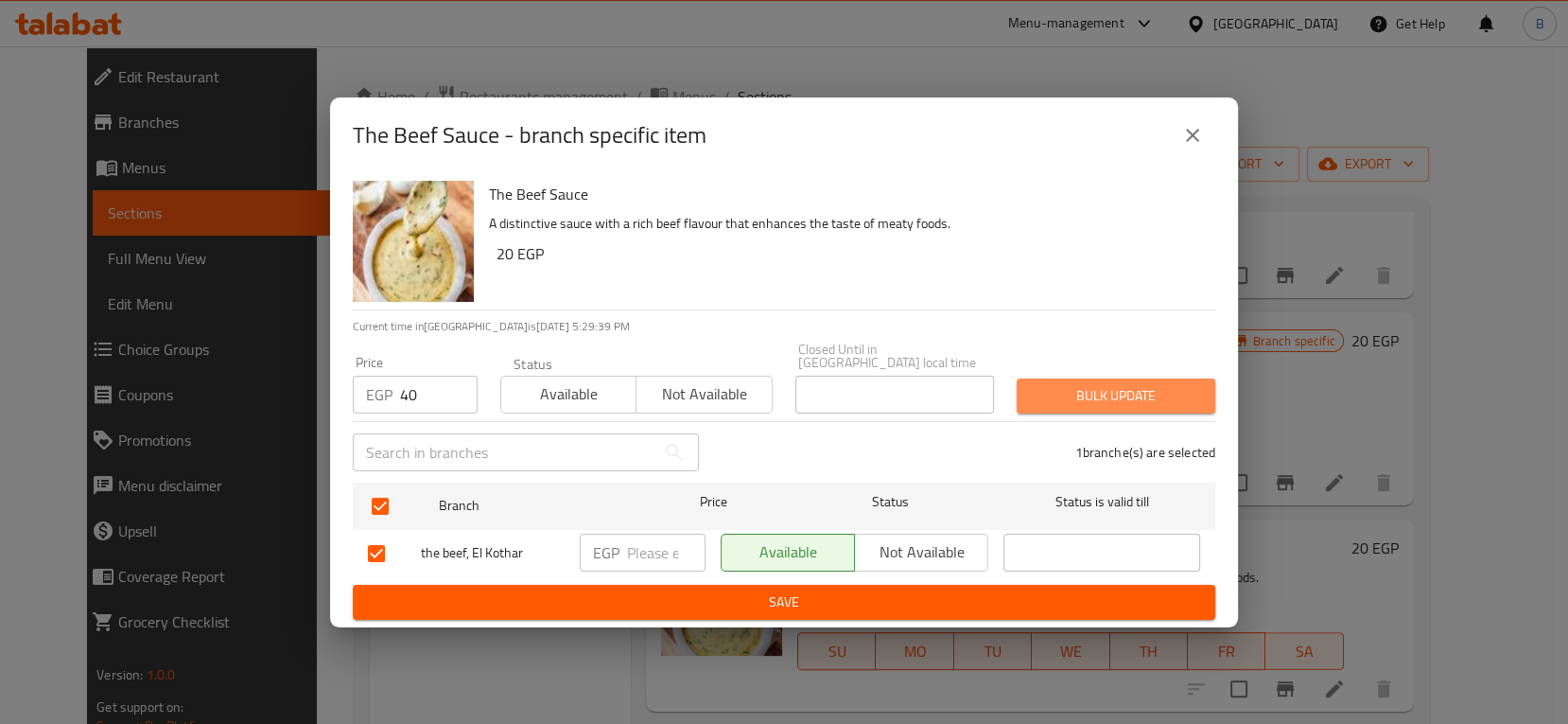
click at [1084, 400] on span "Bulk update" at bounding box center [1116, 396] width 168 height 24
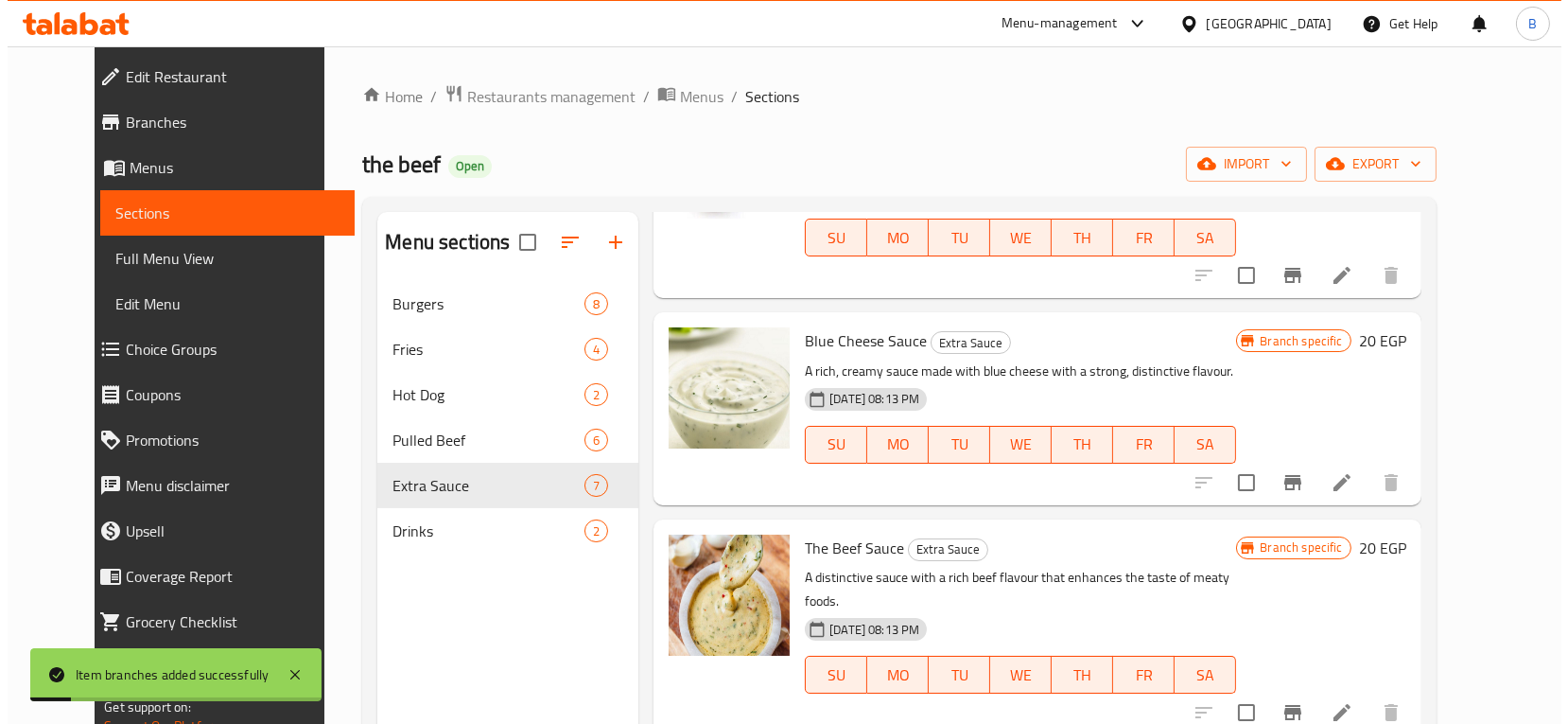
scroll to position [793, 0]
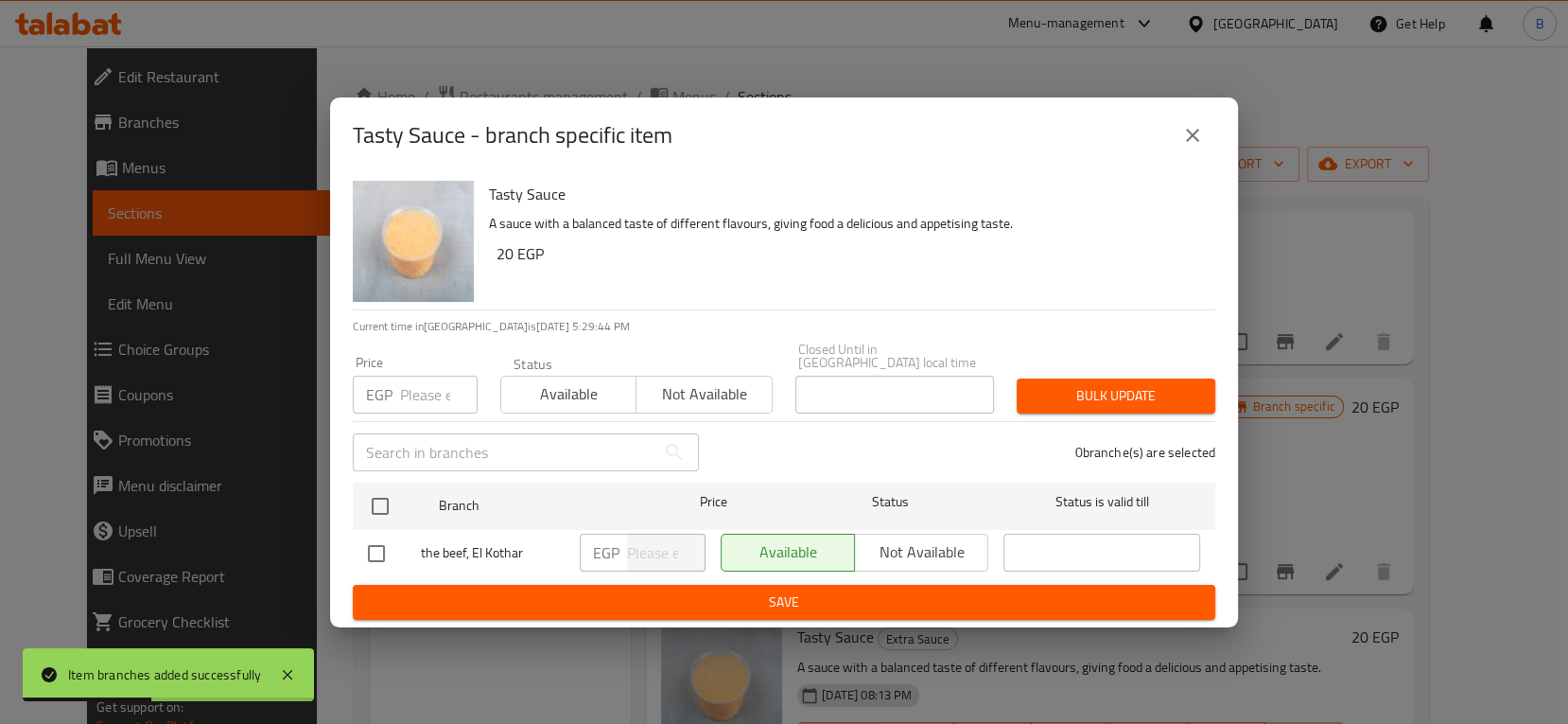
click at [408, 378] on input "number" at bounding box center [439, 395] width 77 height 38
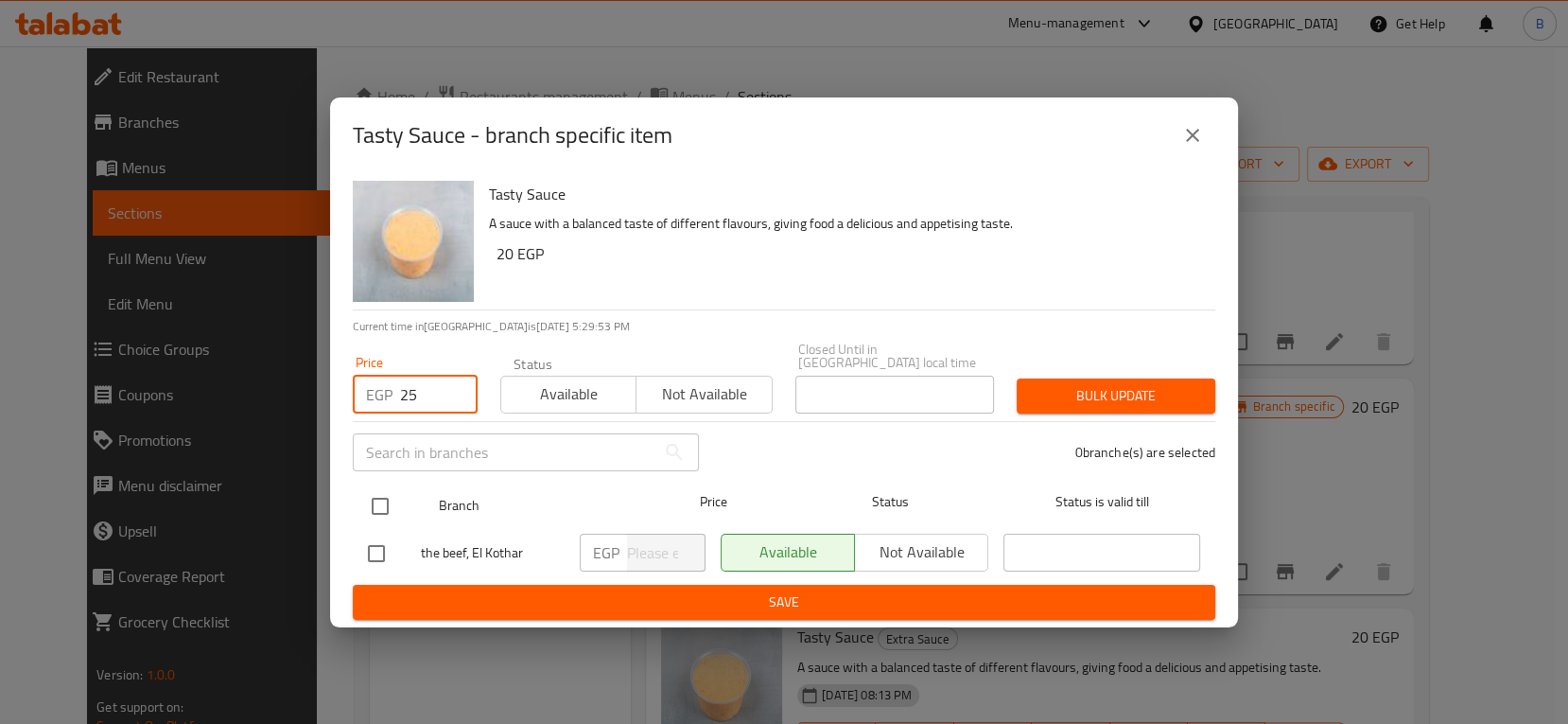
type input "25"
click at [386, 502] on input "checkbox" at bounding box center [380, 506] width 40 height 40
checkbox input "true"
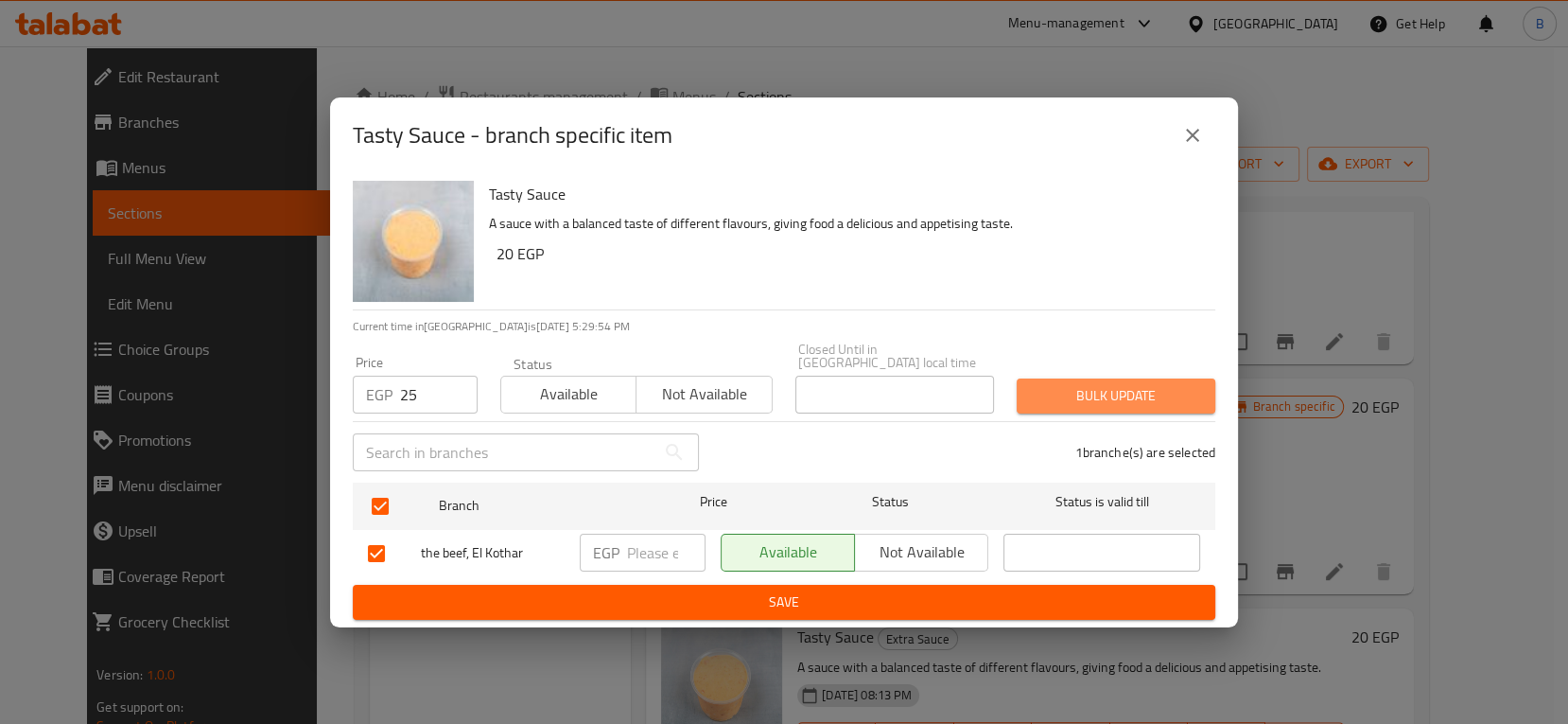
click at [1082, 384] on span "Bulk update" at bounding box center [1116, 396] width 168 height 24
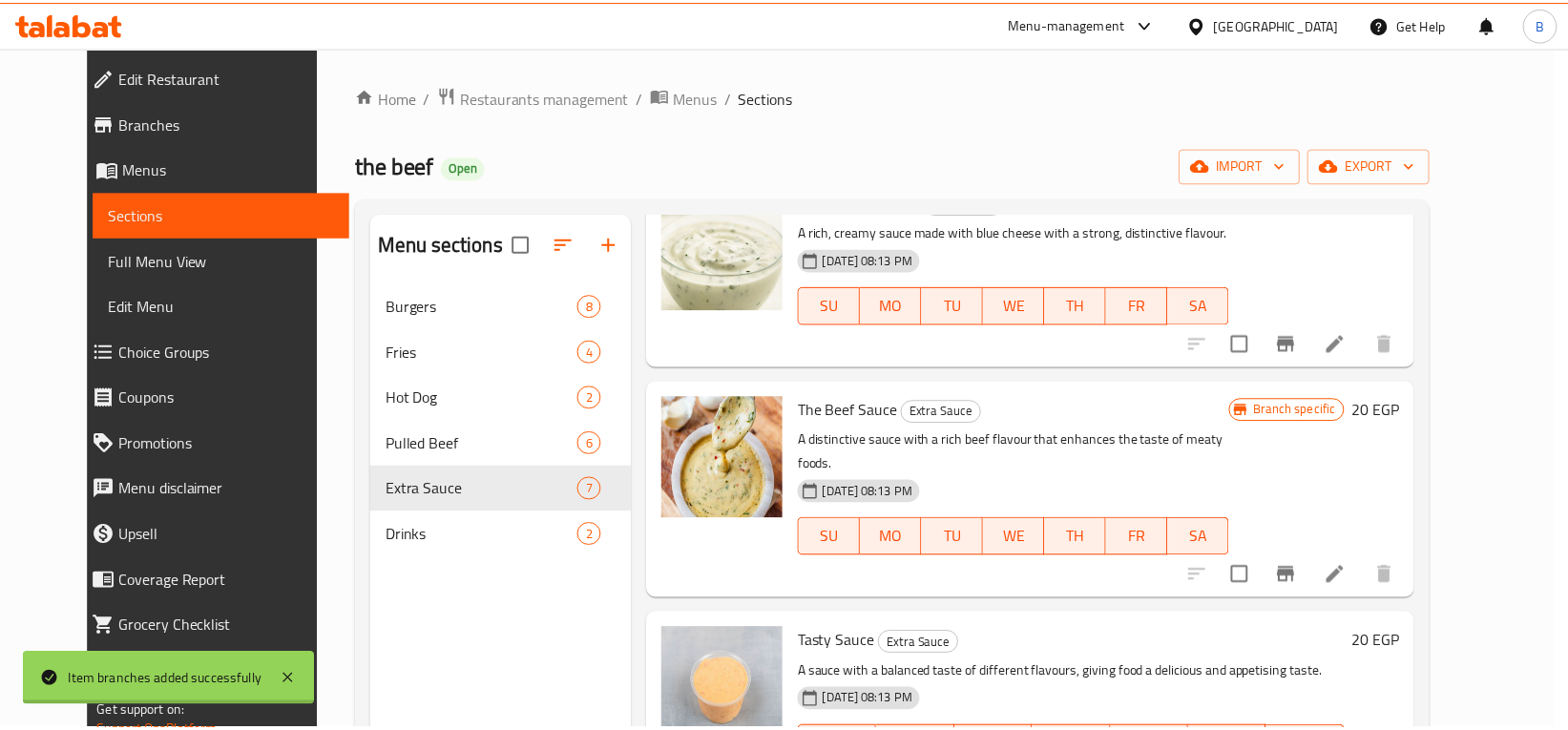
scroll to position [6, 0]
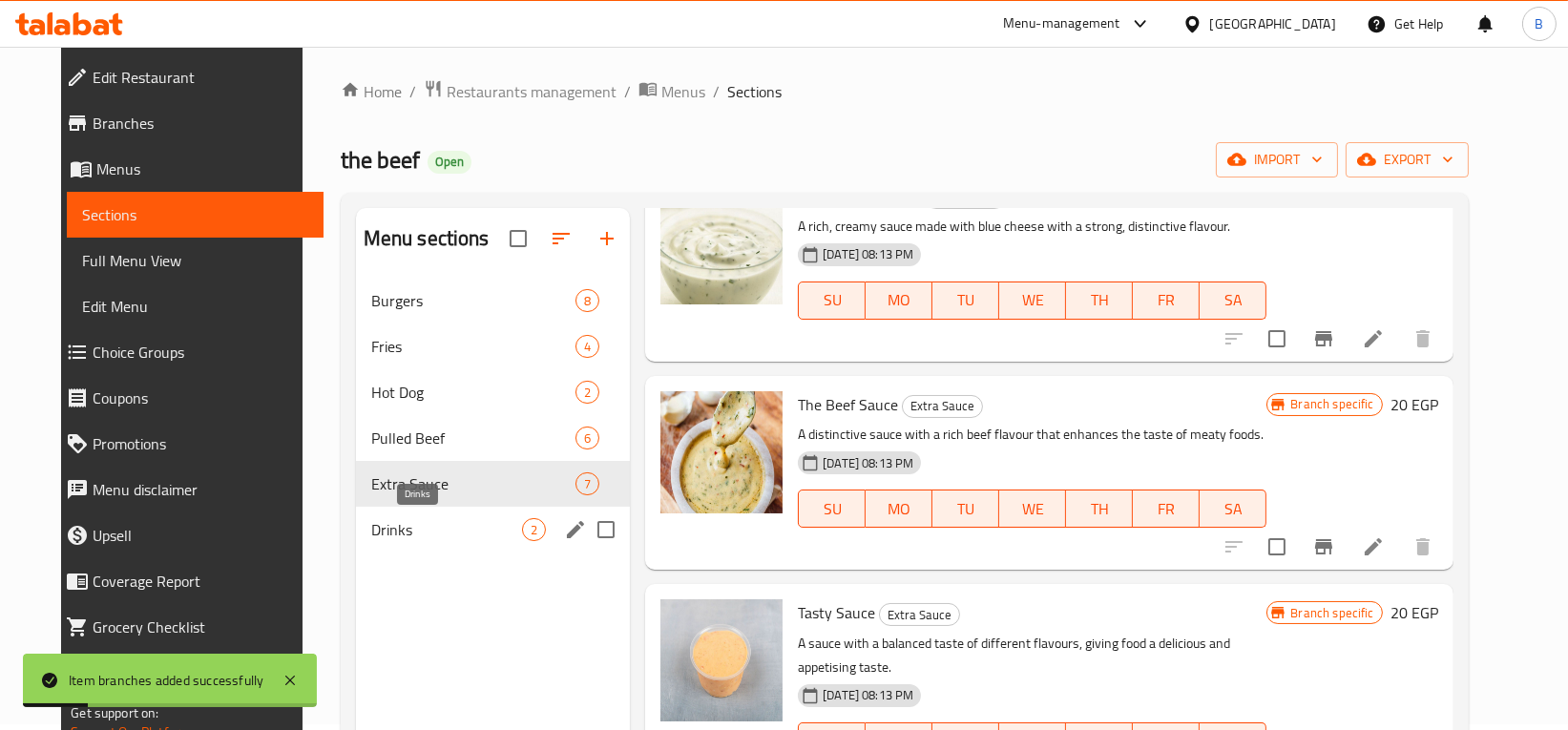
click at [451, 540] on span "Drinks" at bounding box center [446, 529] width 151 height 23
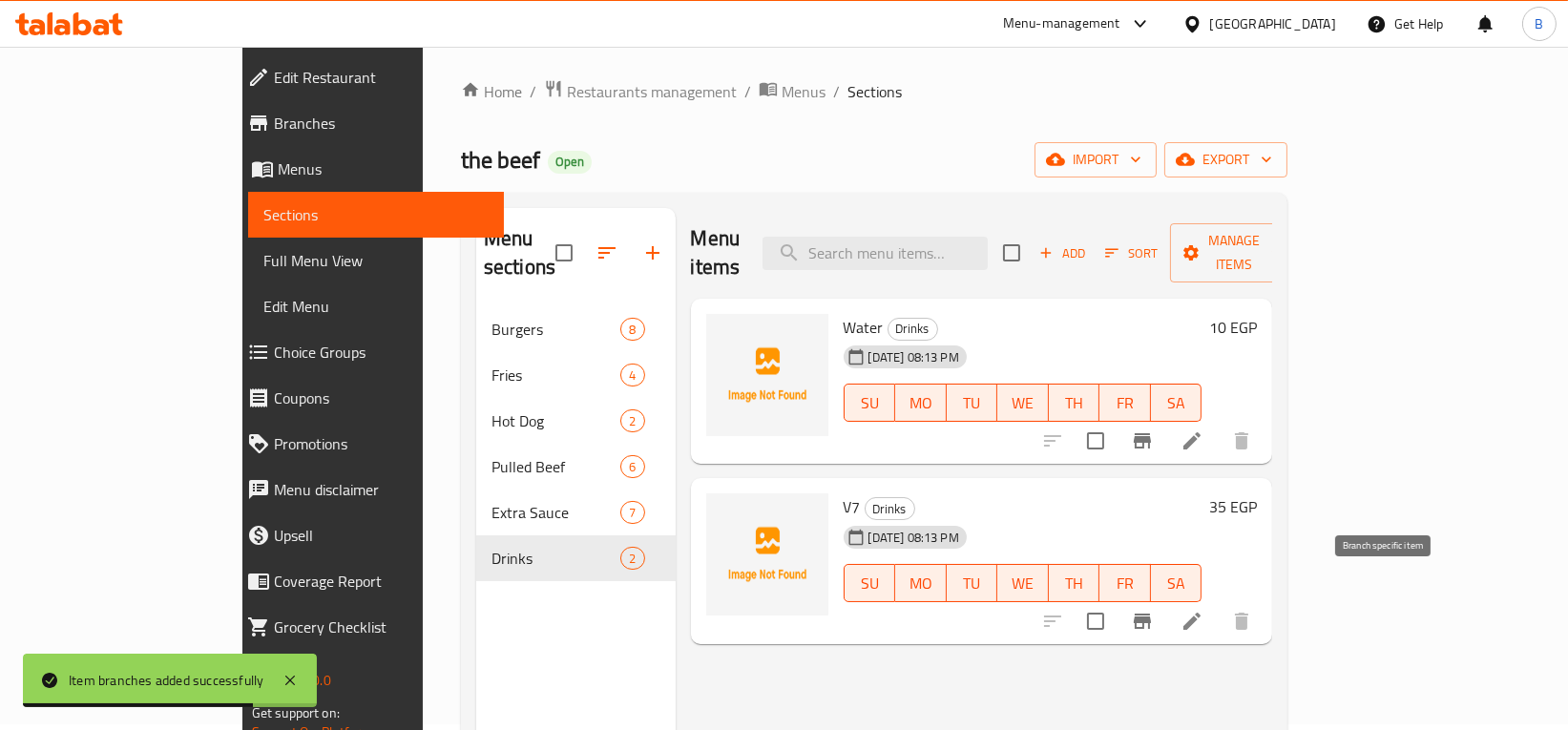
click at [1151, 613] on icon "Branch-specific-item" at bounding box center [1141, 620] width 17 height 15
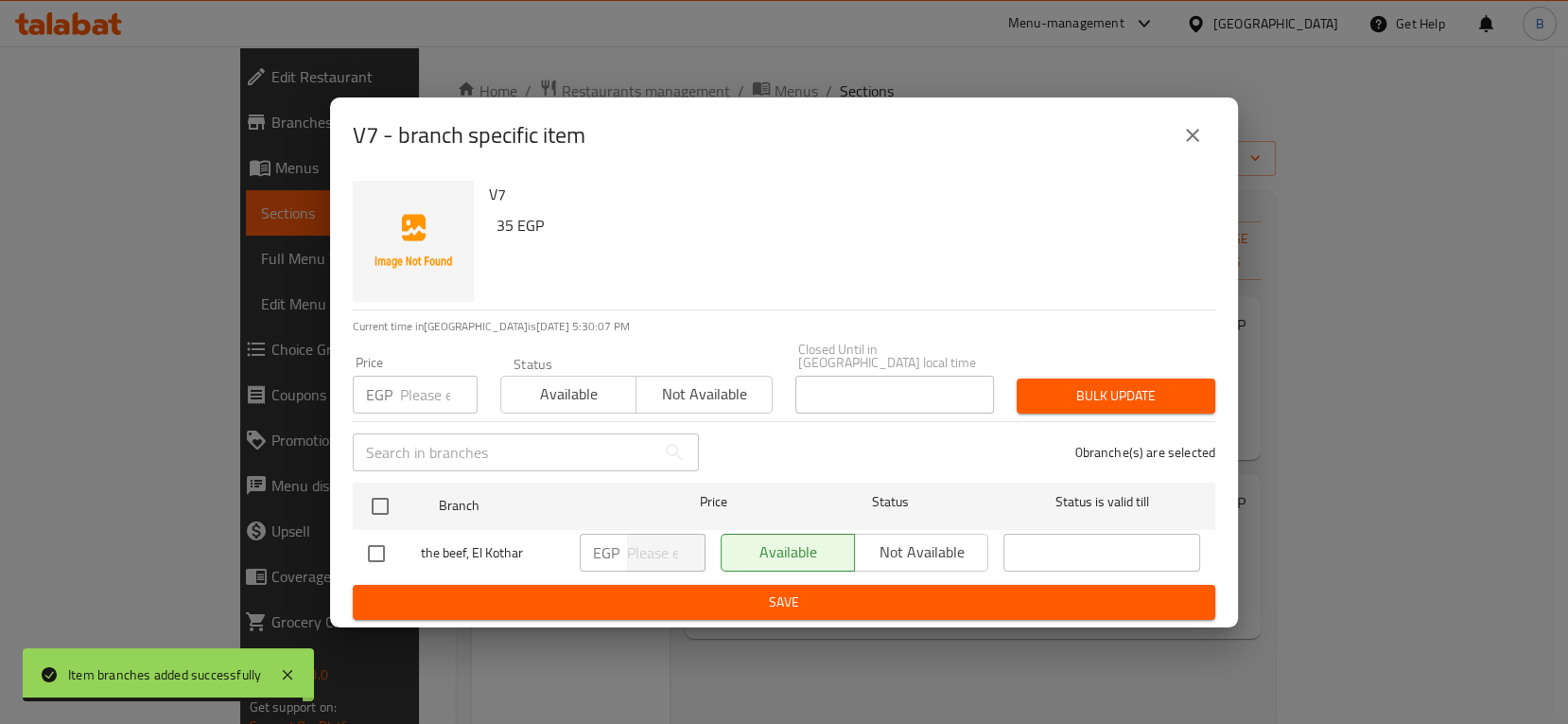
click at [411, 394] on input "number" at bounding box center [439, 395] width 77 height 38
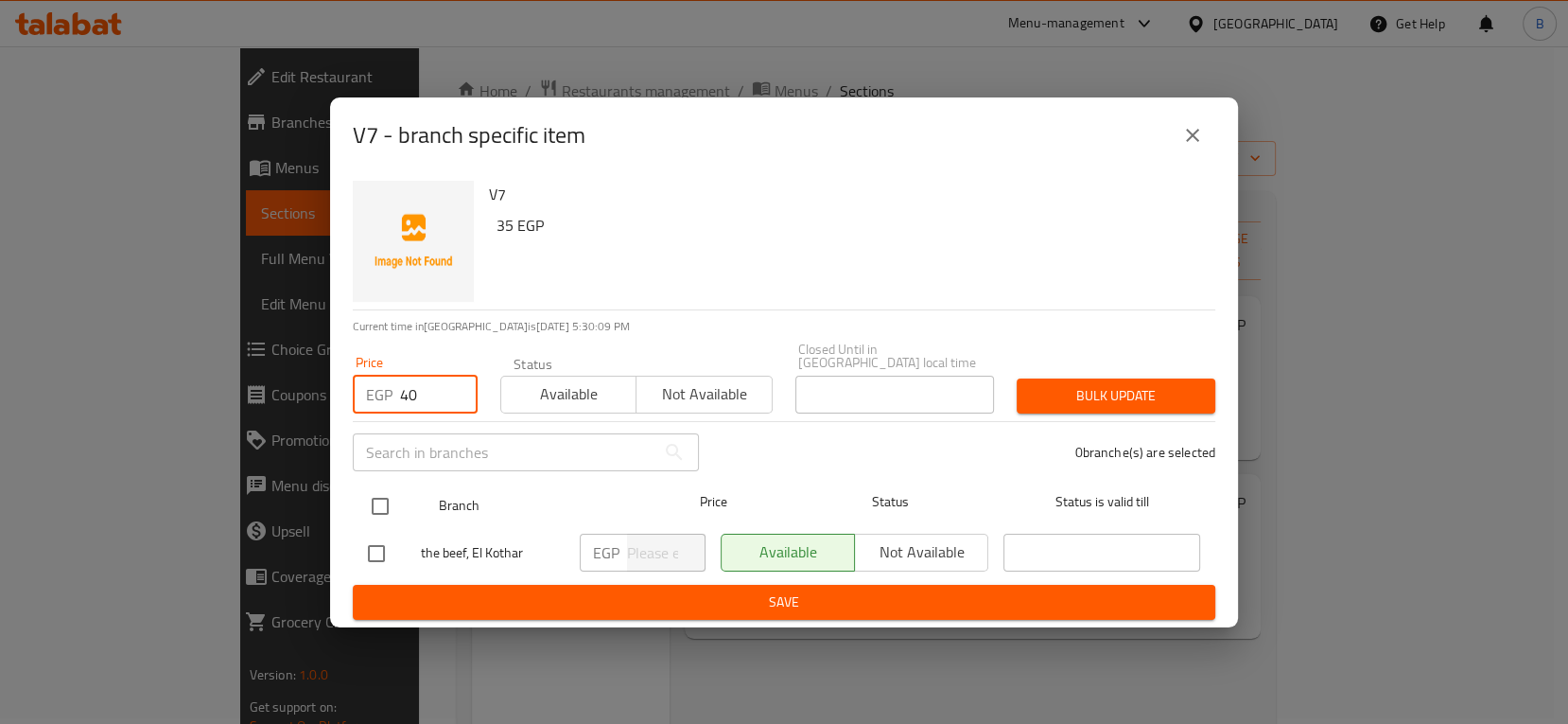
type input "40"
click at [383, 491] on input "checkbox" at bounding box center [380, 506] width 40 height 40
checkbox input "true"
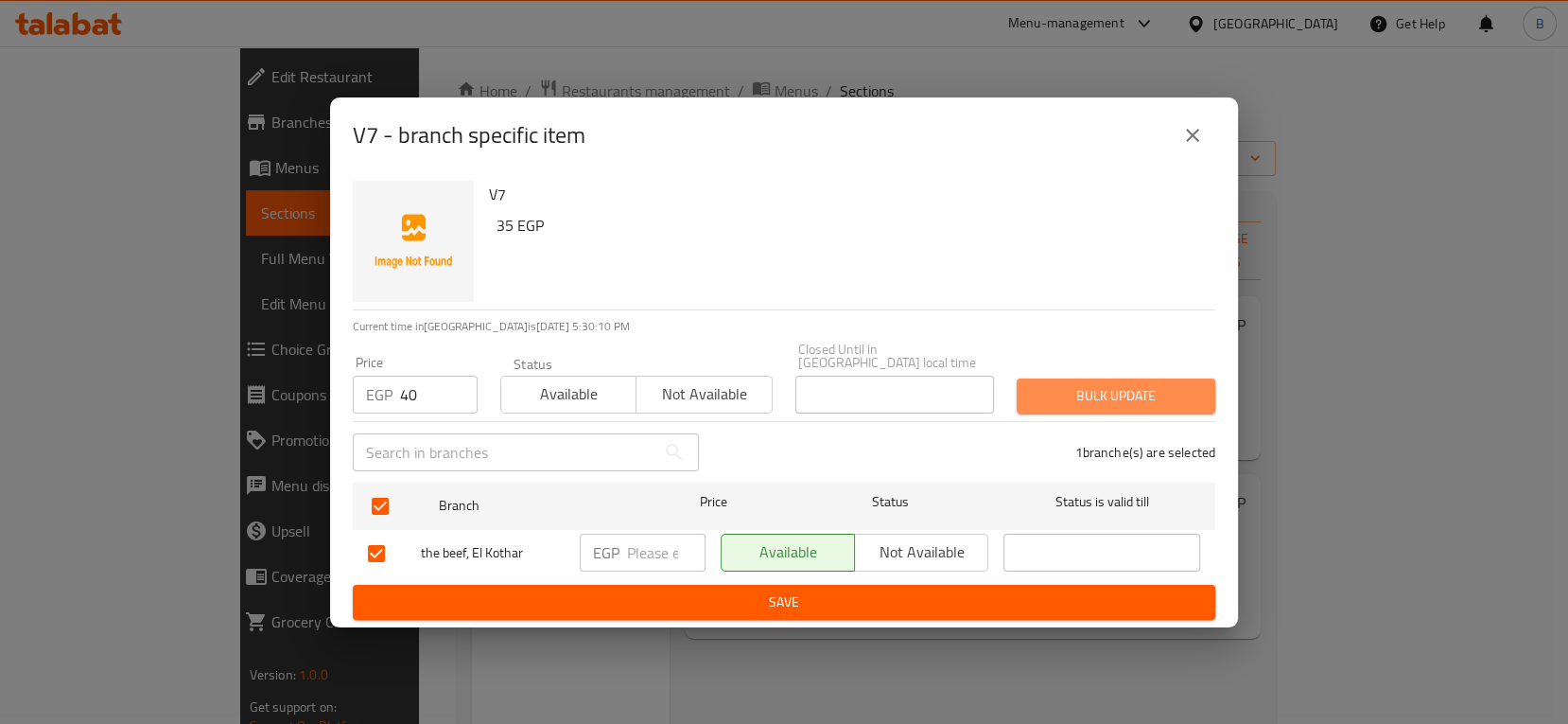
click at [1122, 396] on span "Bulk update" at bounding box center [1116, 396] width 168 height 24
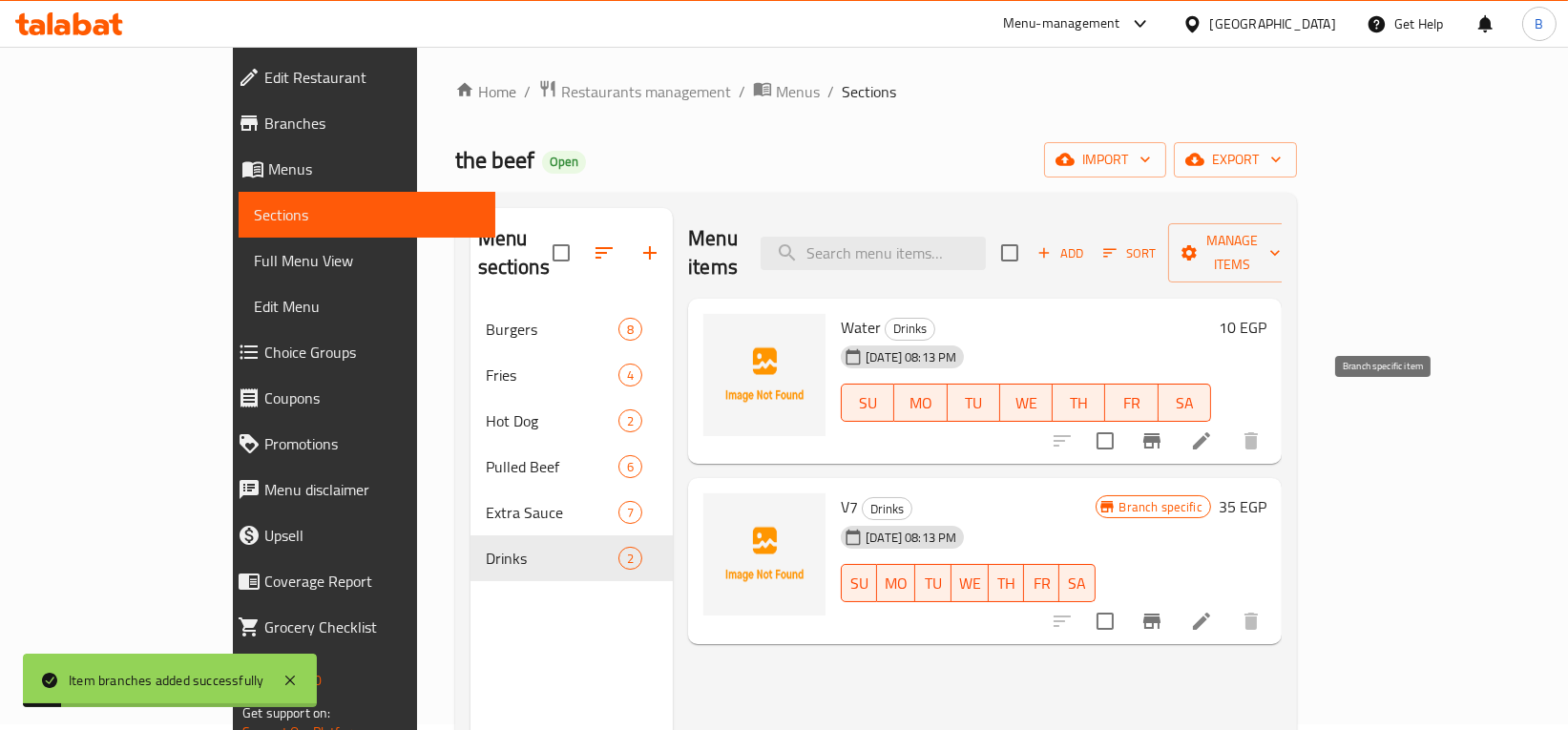
click at [1160, 433] on icon "Branch-specific-item" at bounding box center [1151, 440] width 17 height 15
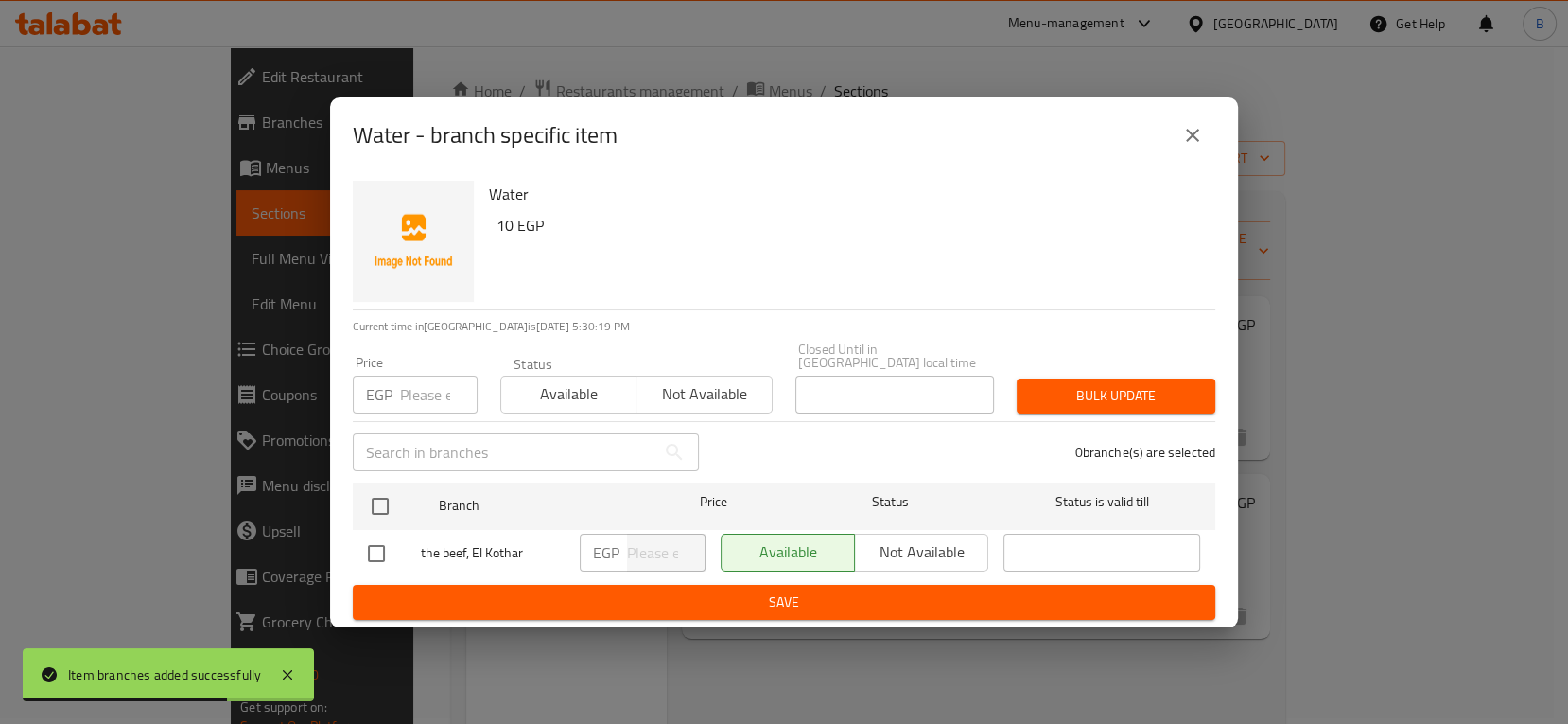
click at [428, 393] on input "number" at bounding box center [439, 395] width 77 height 38
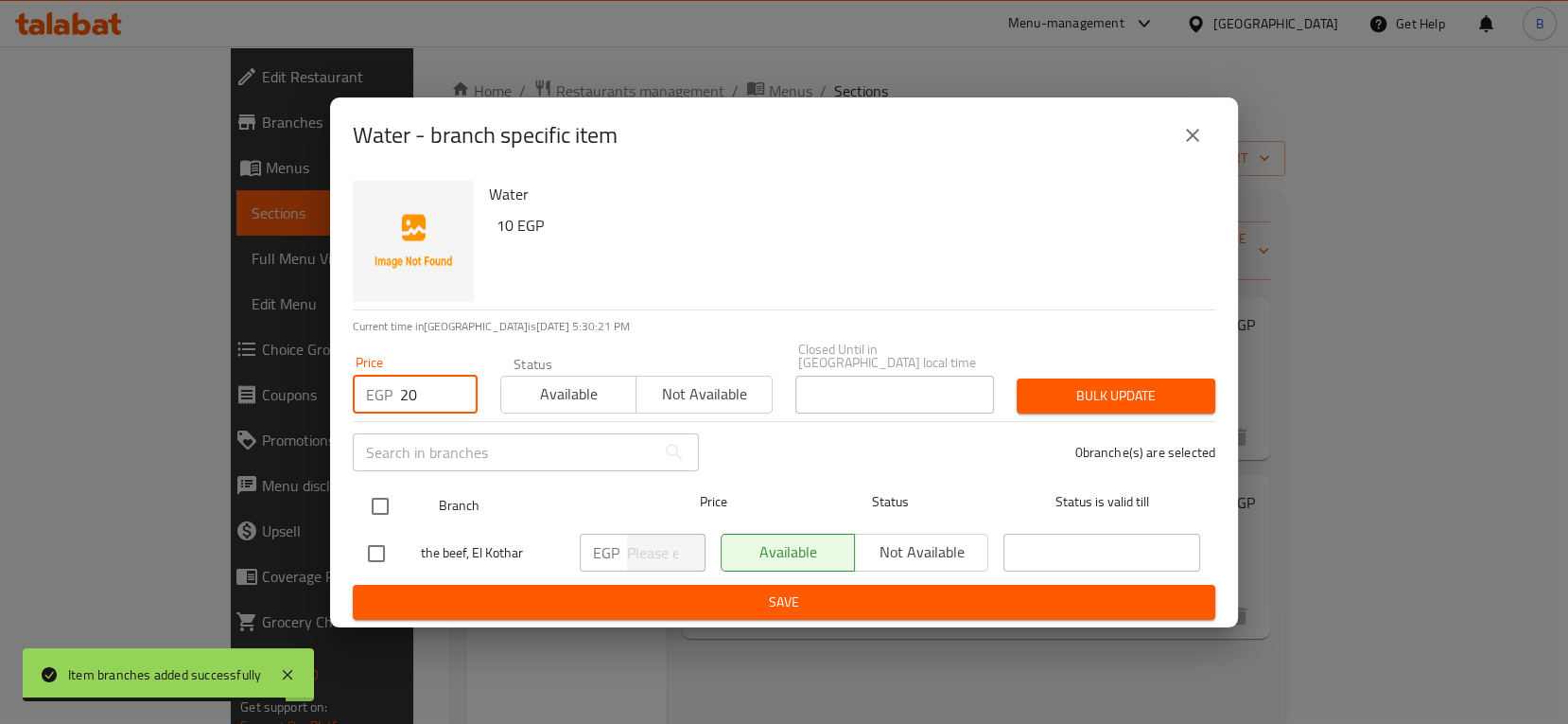
type input "20"
click at [372, 497] on input "checkbox" at bounding box center [380, 506] width 40 height 40
checkbox input "true"
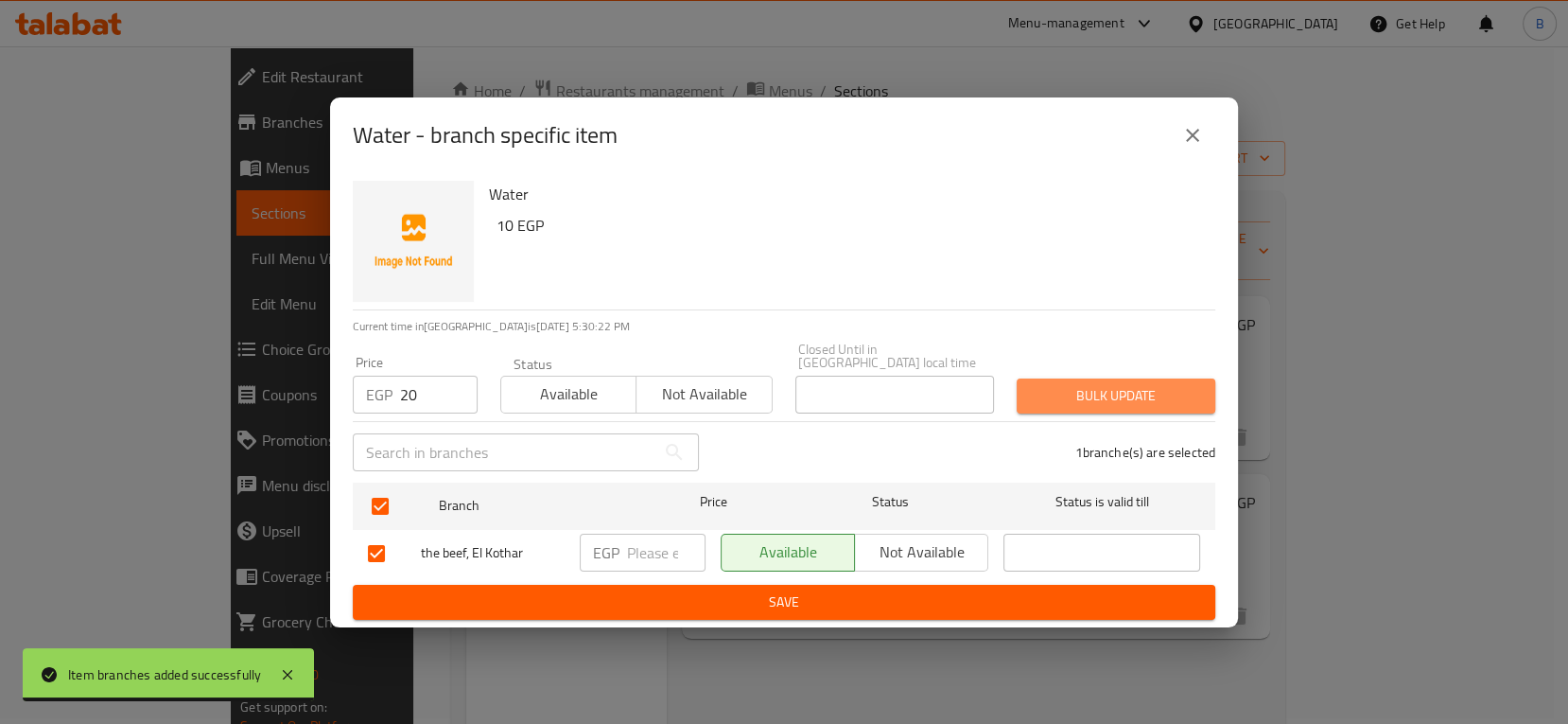
click at [1107, 396] on span "Bulk update" at bounding box center [1116, 396] width 168 height 24
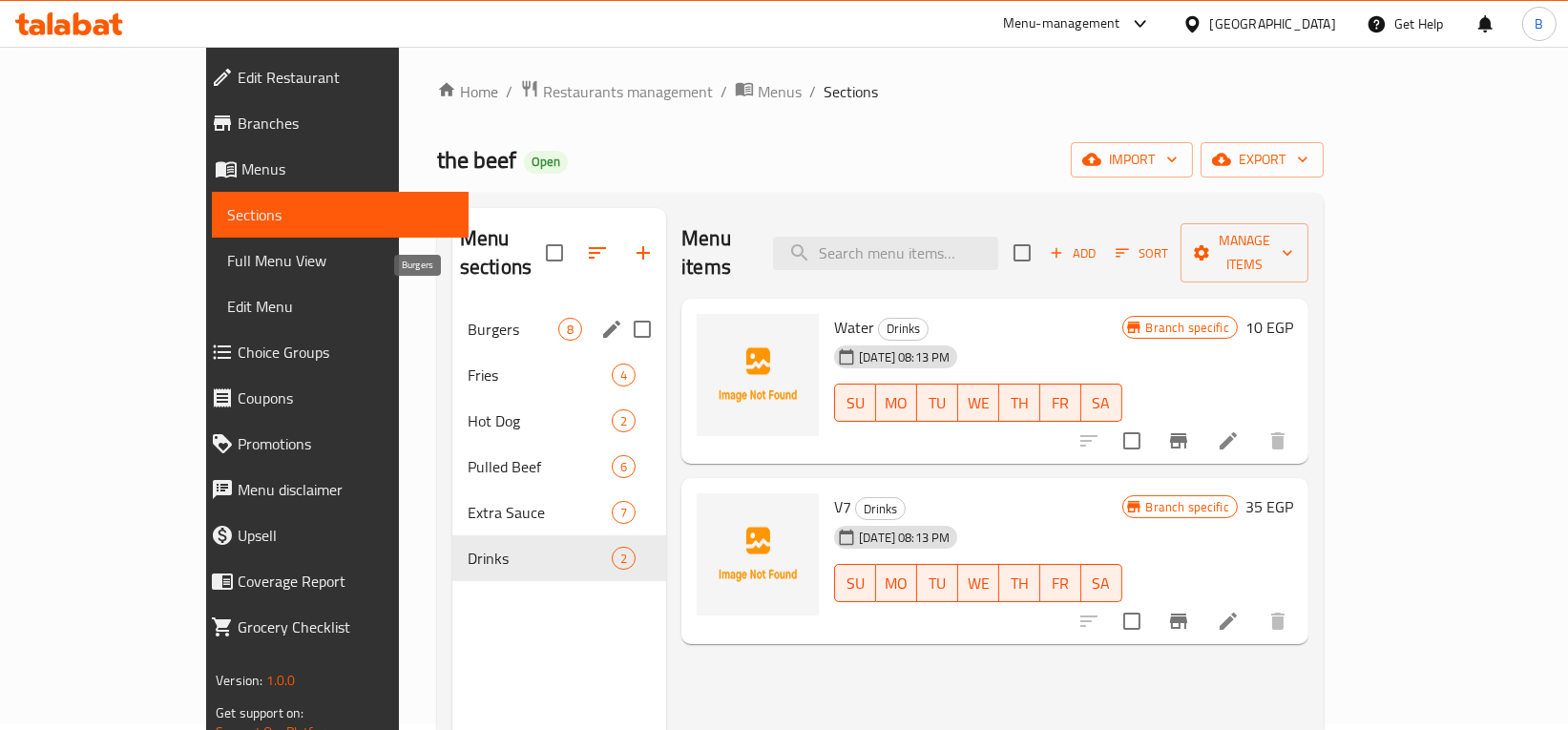
click at [468, 318] on span "Burgers" at bounding box center [513, 329] width 91 height 23
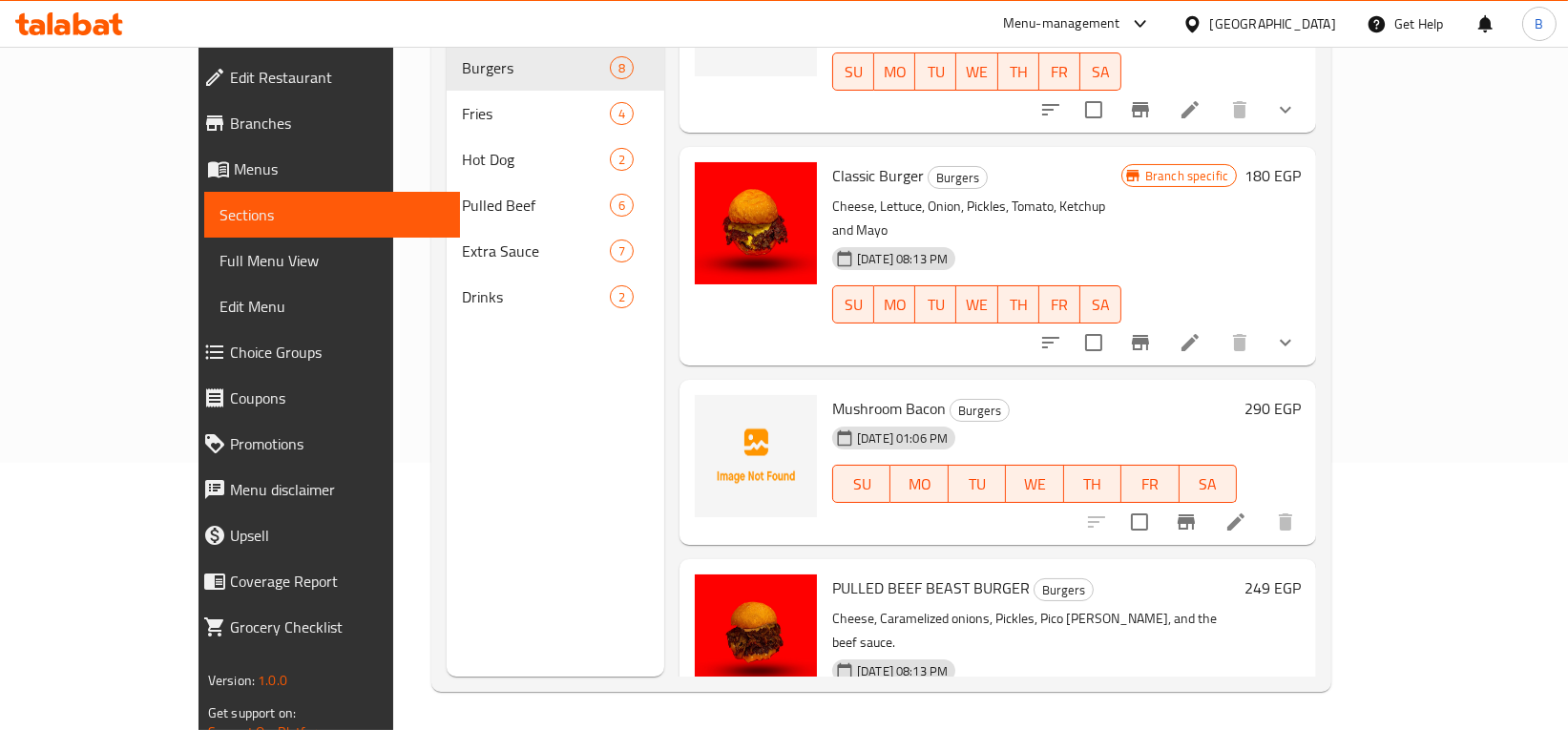
scroll to position [266, 0]
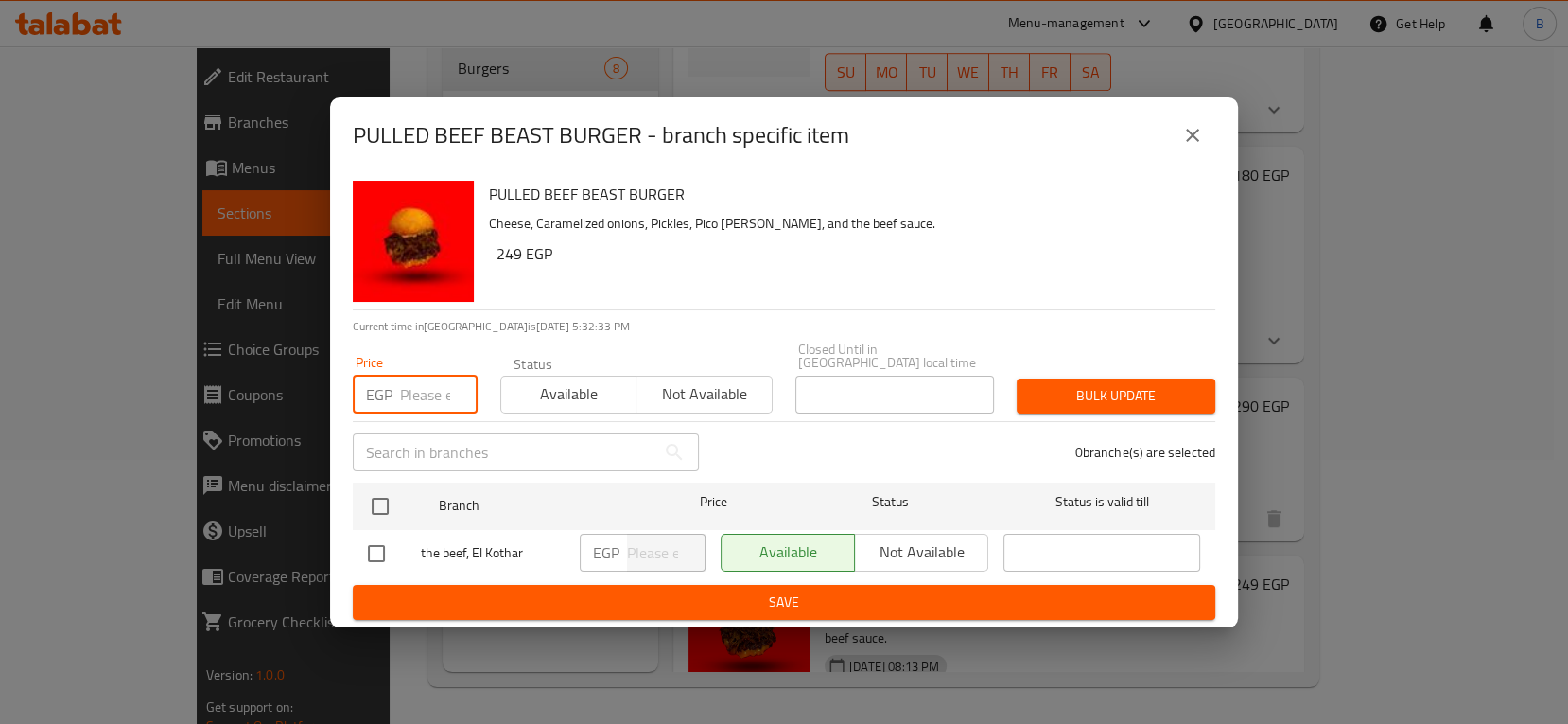
click at [433, 387] on input "number" at bounding box center [439, 395] width 77 height 38
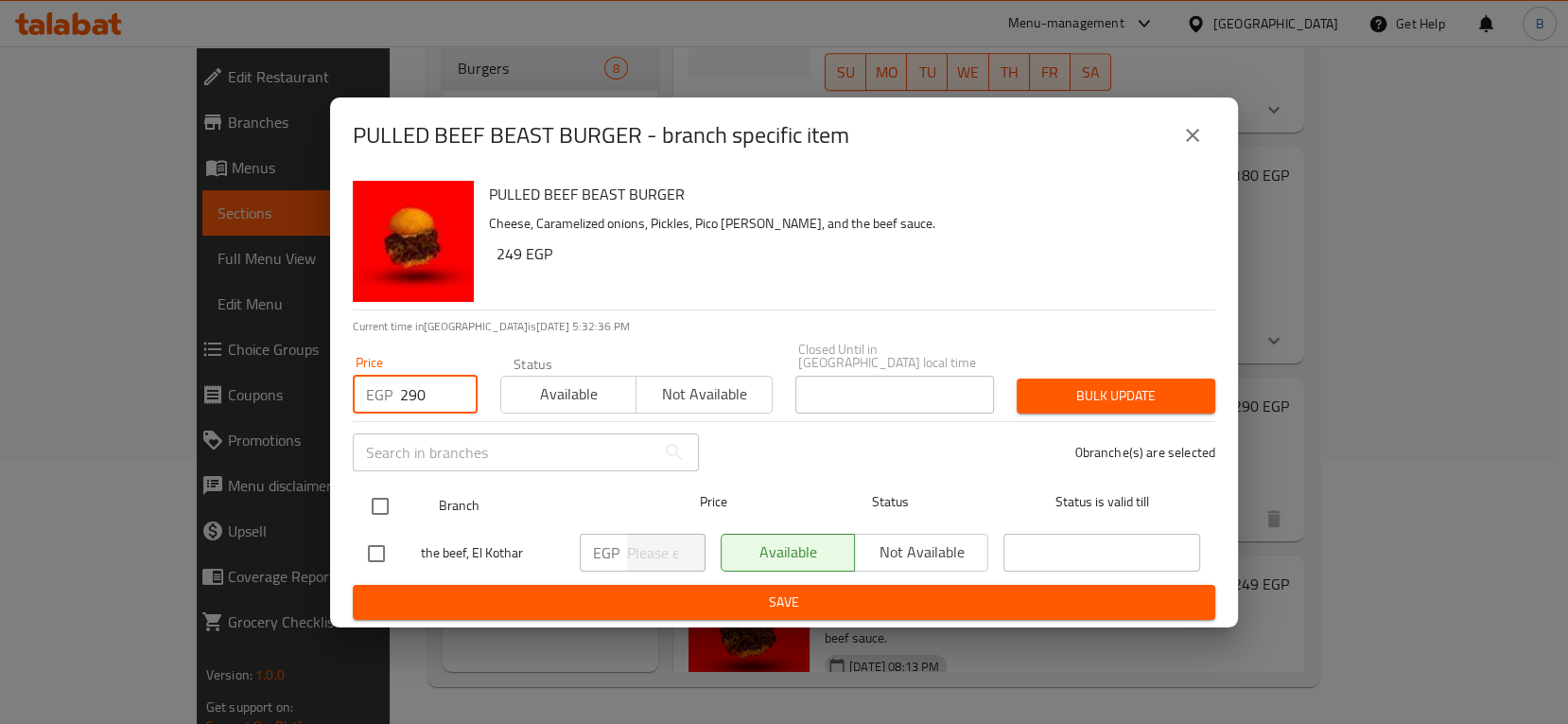
type input "290"
click at [382, 499] on input "checkbox" at bounding box center [380, 506] width 40 height 40
checkbox input "true"
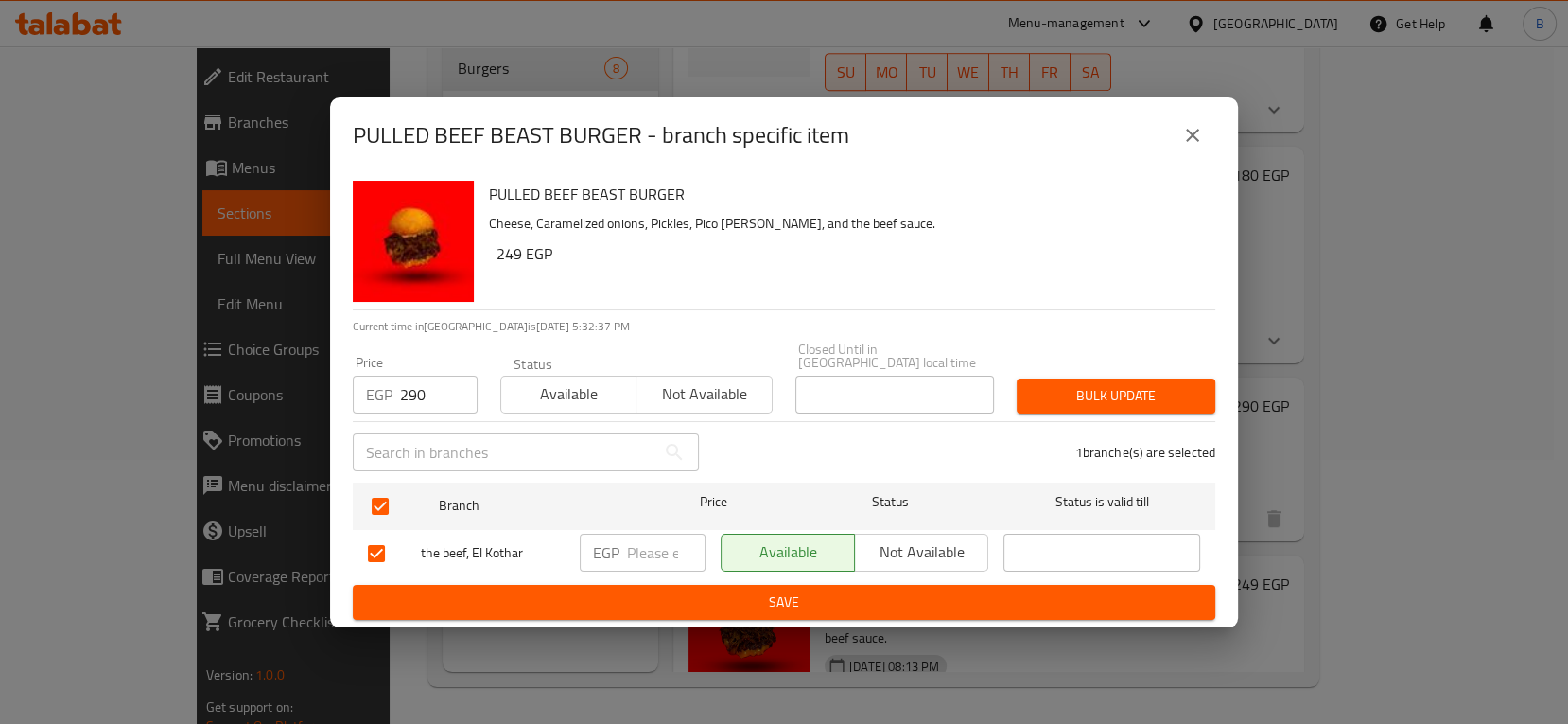
click at [1098, 394] on span "Bulk update" at bounding box center [1116, 396] width 168 height 24
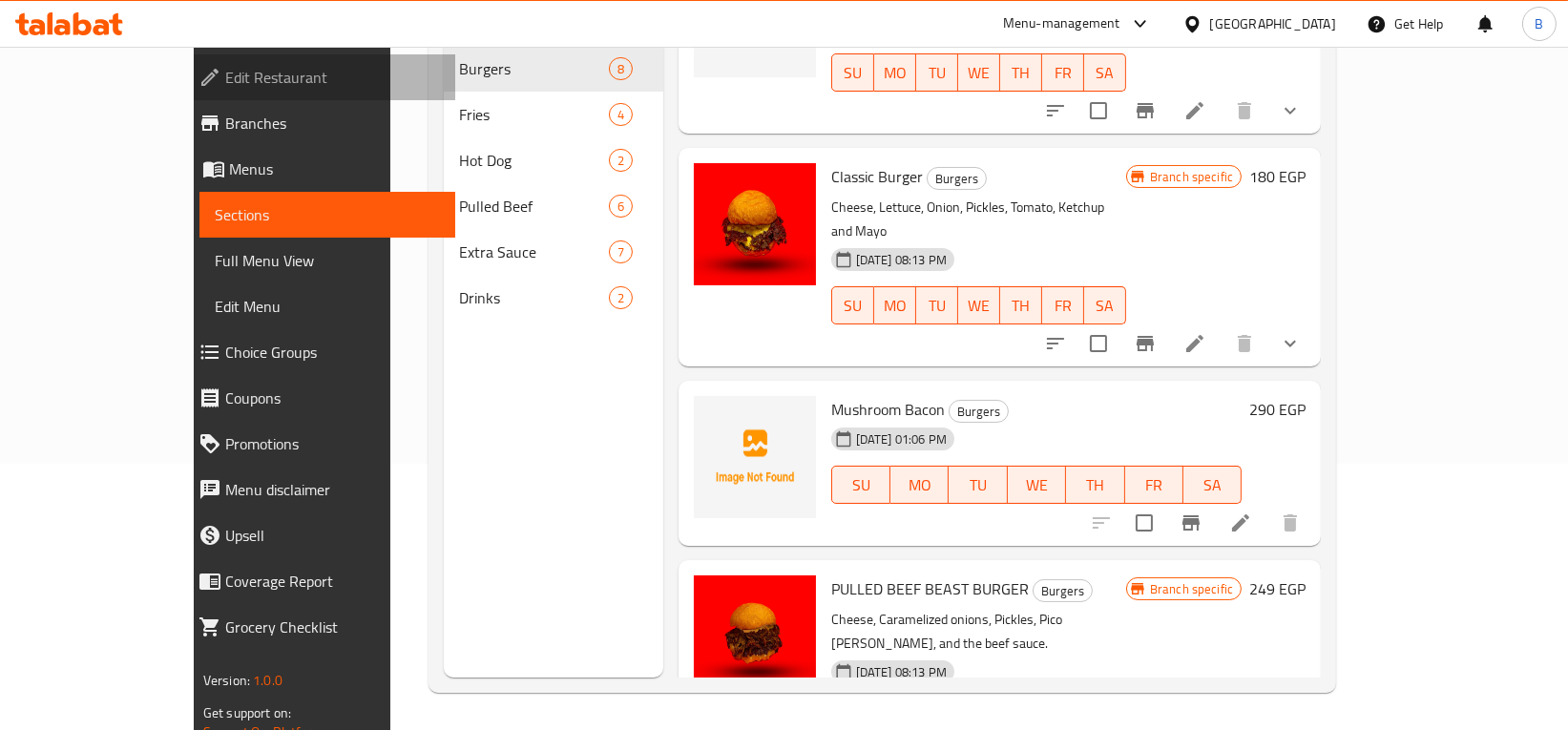
click at [225, 88] on span "Edit Restaurant" at bounding box center [332, 77] width 214 height 23
